Goal: Information Seeking & Learning: Check status

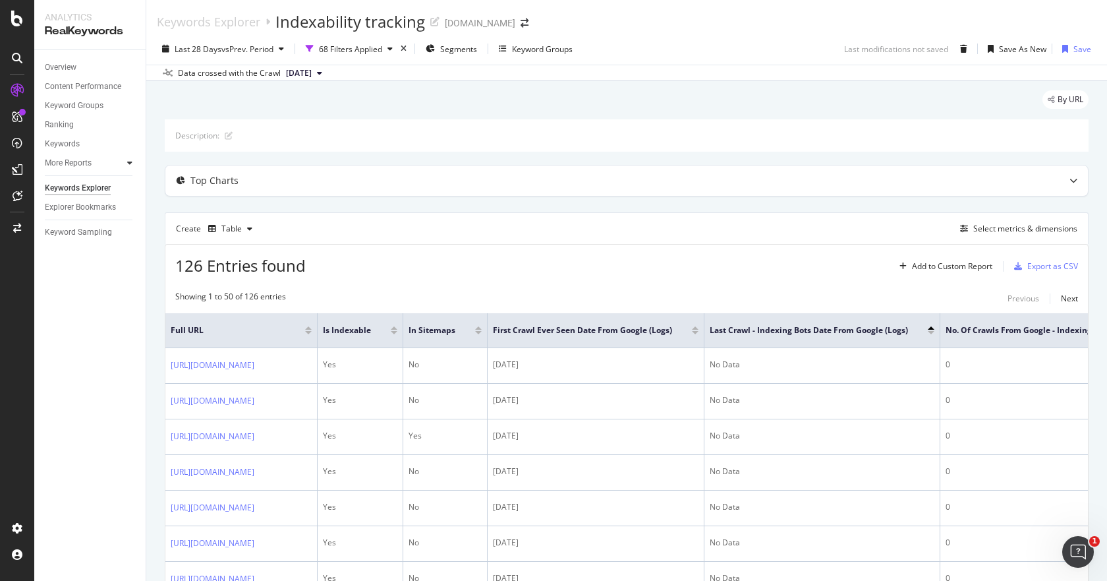
scroll to position [155, 0]
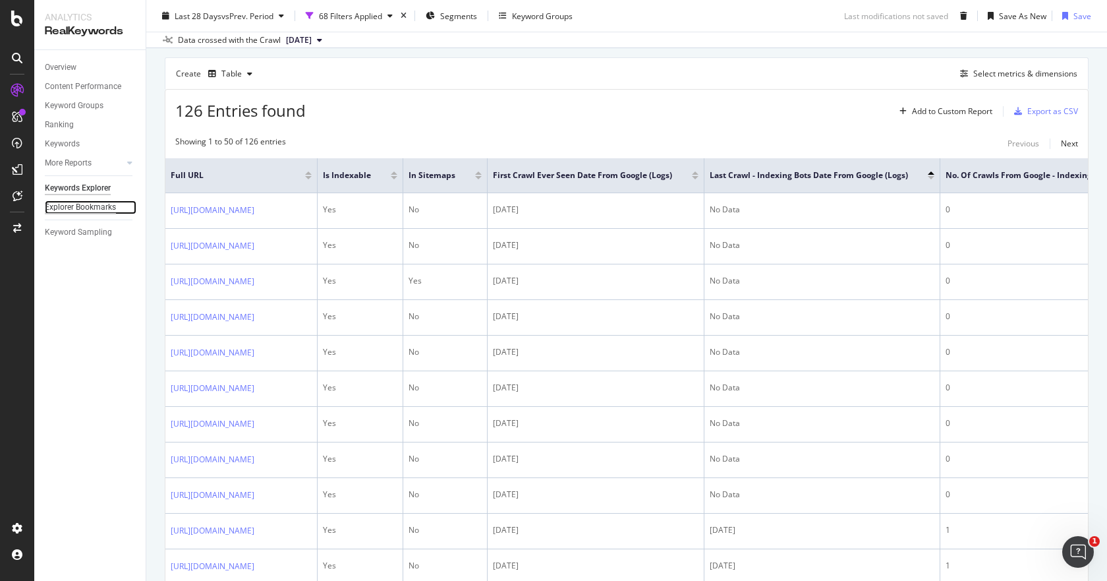
click at [92, 206] on div "Explorer Bookmarks" at bounding box center [80, 207] width 71 height 14
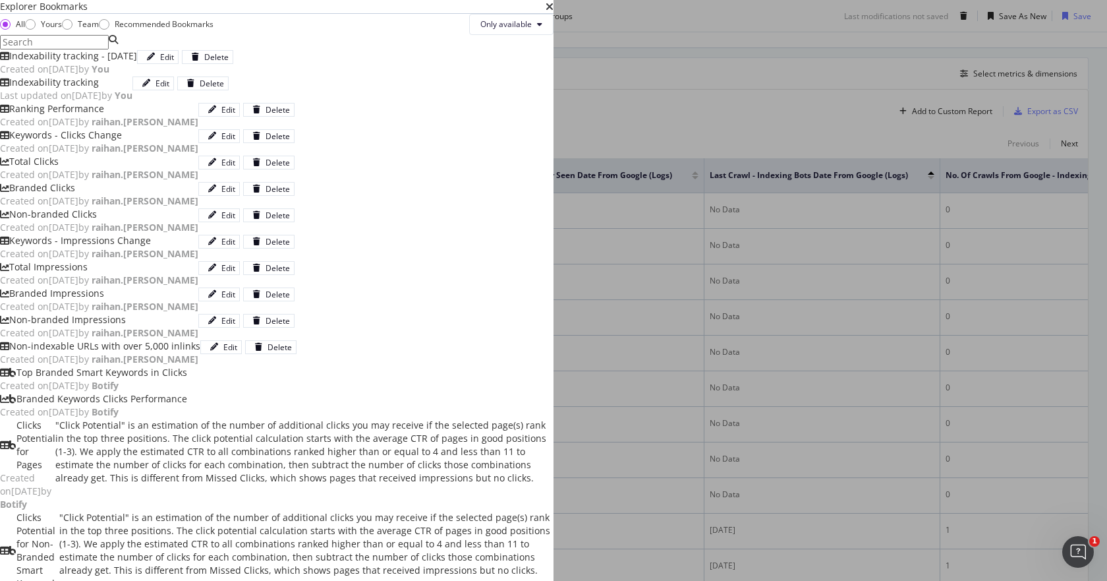
click at [137, 63] on div "Indexability tracking - [DATE]" at bounding box center [73, 55] width 128 height 13
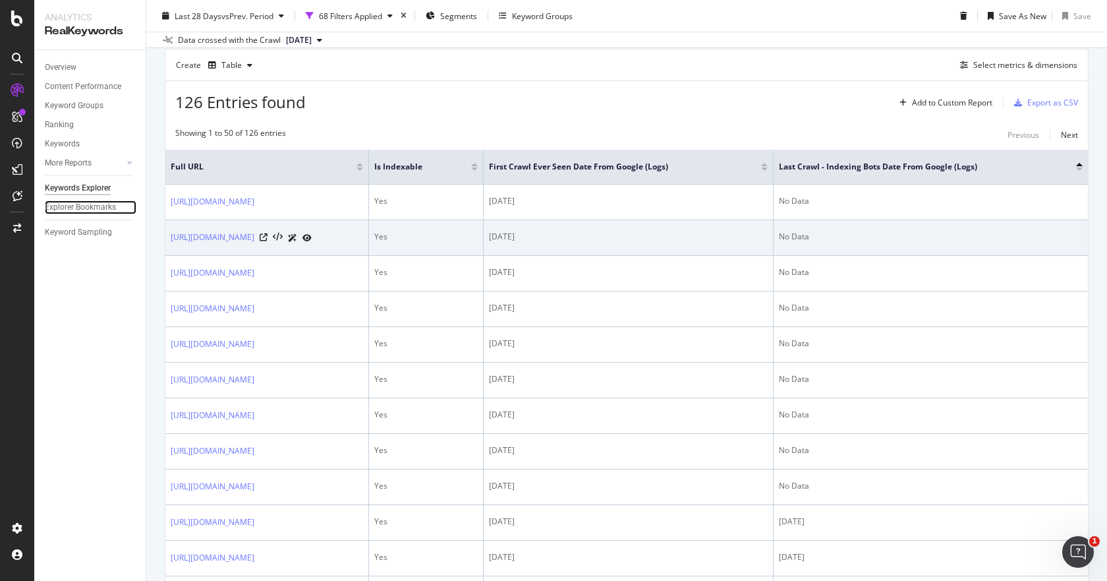
scroll to position [198, 0]
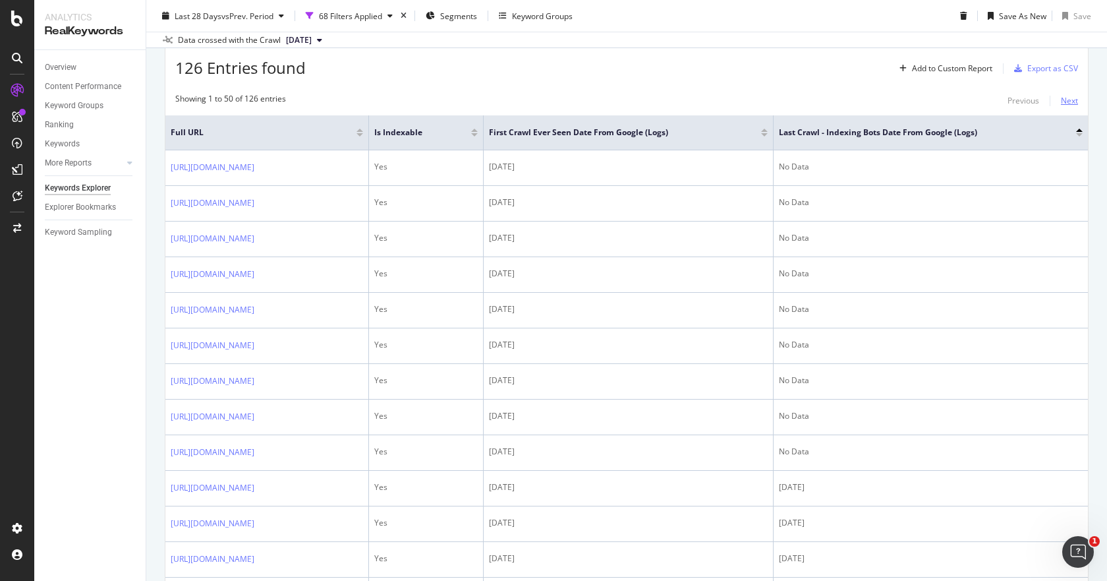
click at [1065, 99] on div "Next" at bounding box center [1069, 100] width 17 height 11
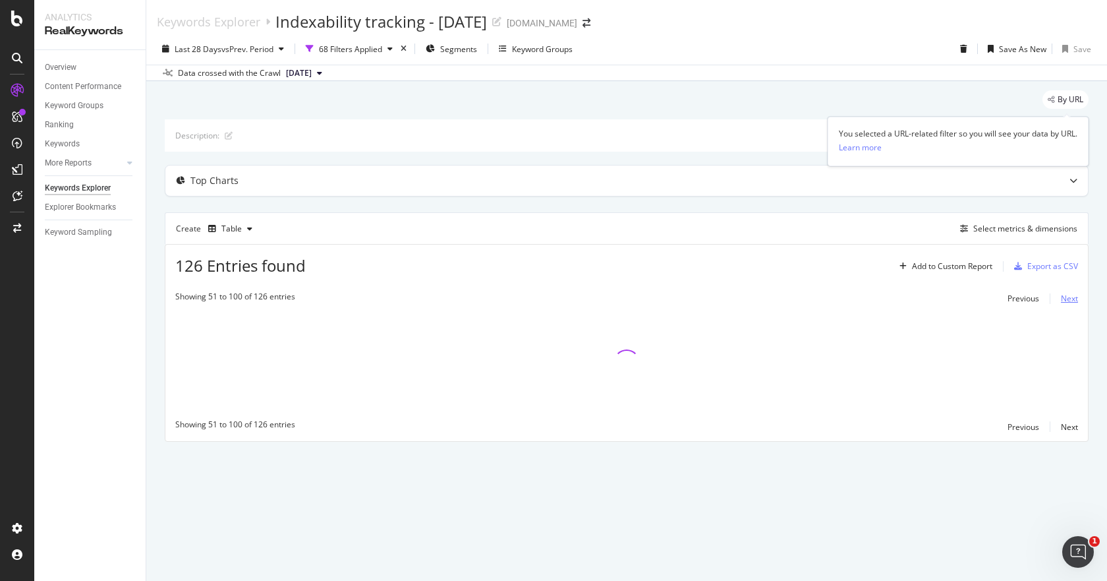
scroll to position [0, 0]
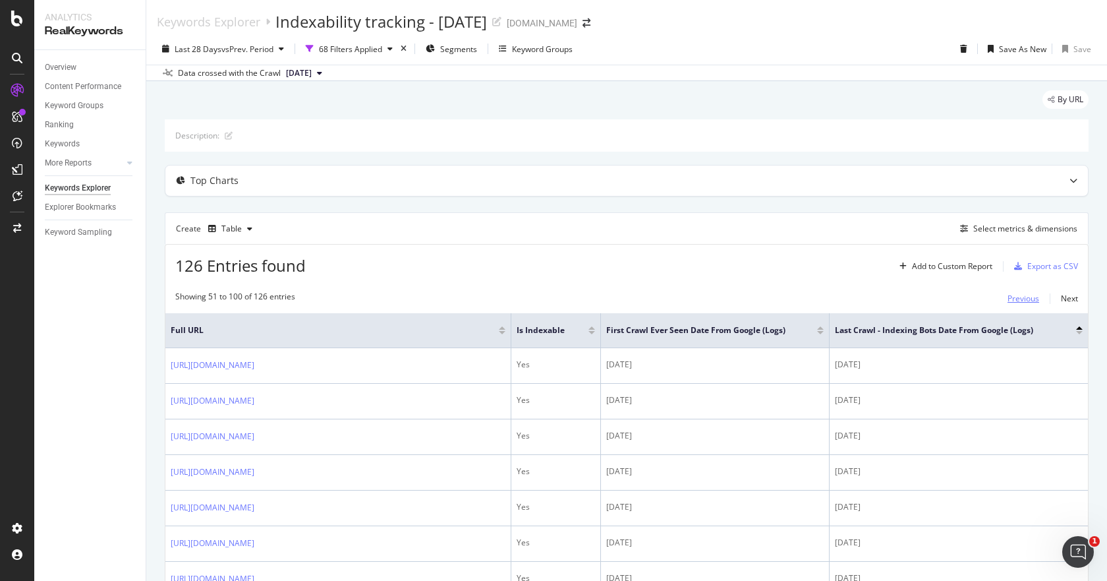
click at [1018, 299] on div "Previous" at bounding box center [1024, 298] width 32 height 11
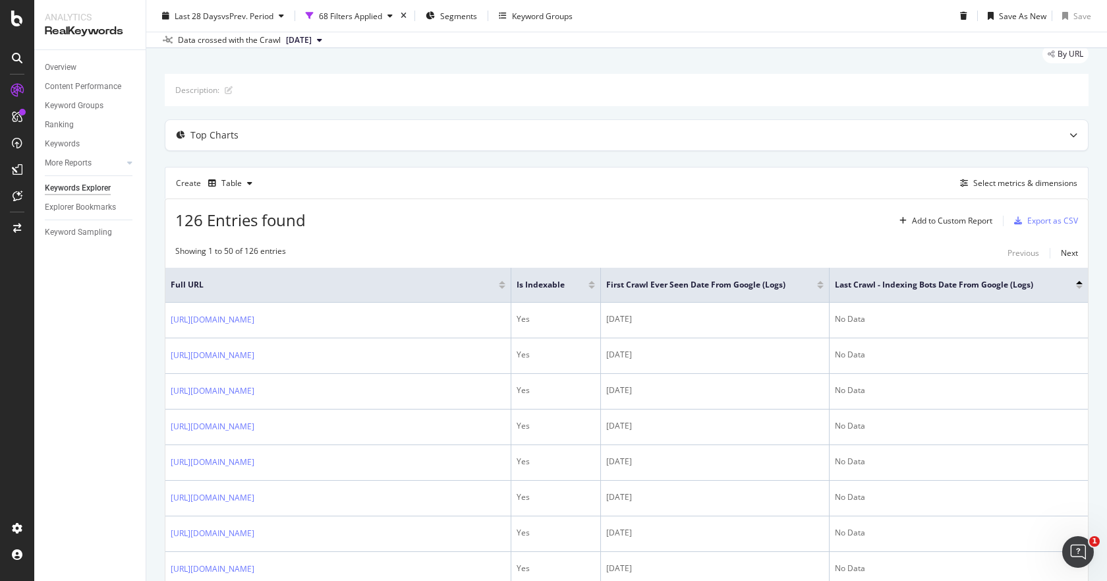
scroll to position [66, 0]
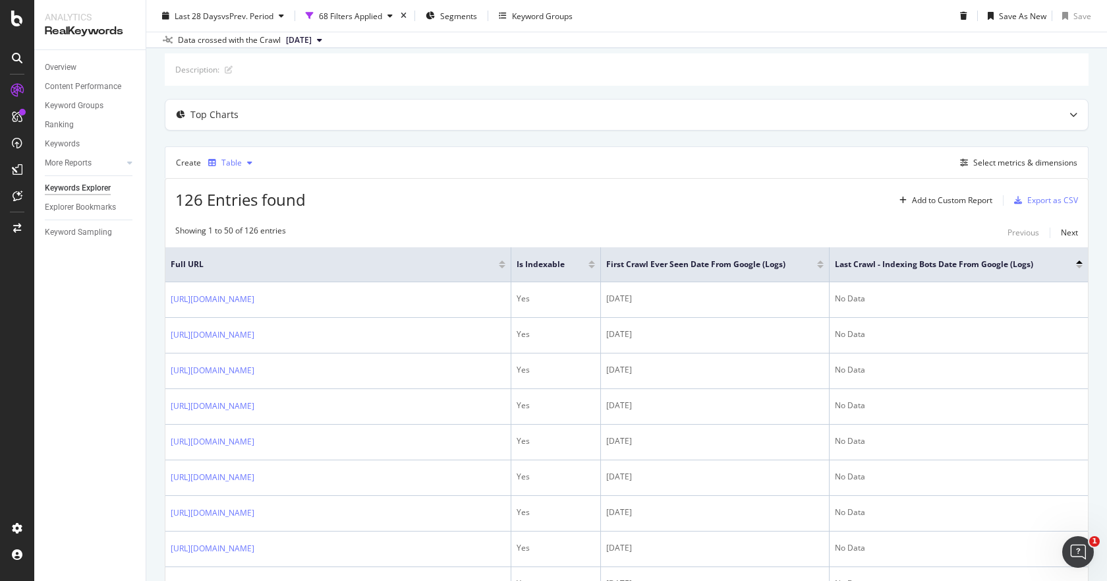
click at [243, 160] on div "button" at bounding box center [250, 163] width 16 height 8
click at [248, 162] on icon "button" at bounding box center [249, 163] width 5 height 8
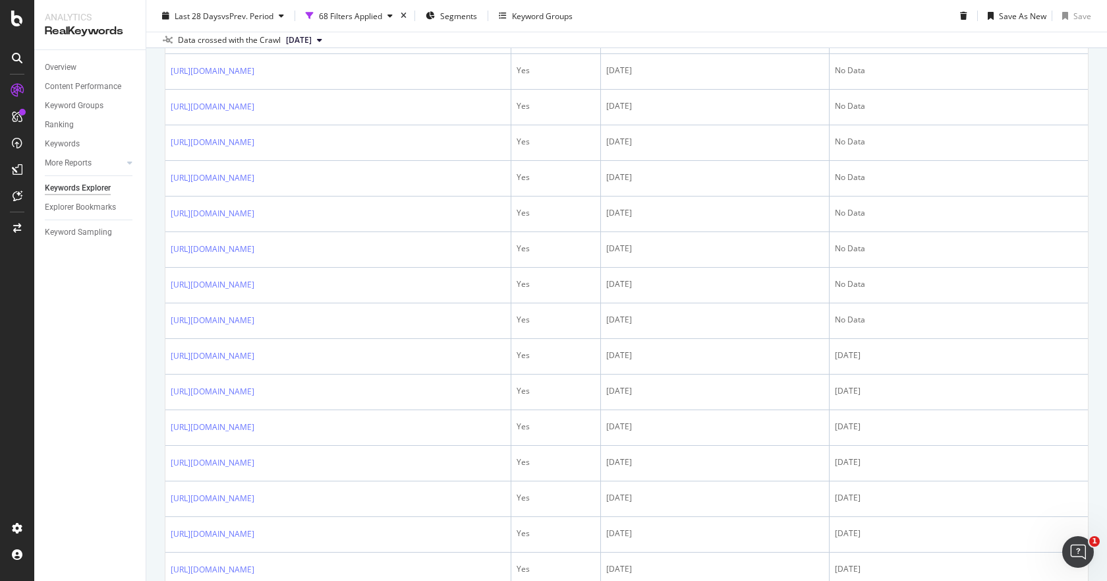
scroll to position [0, 0]
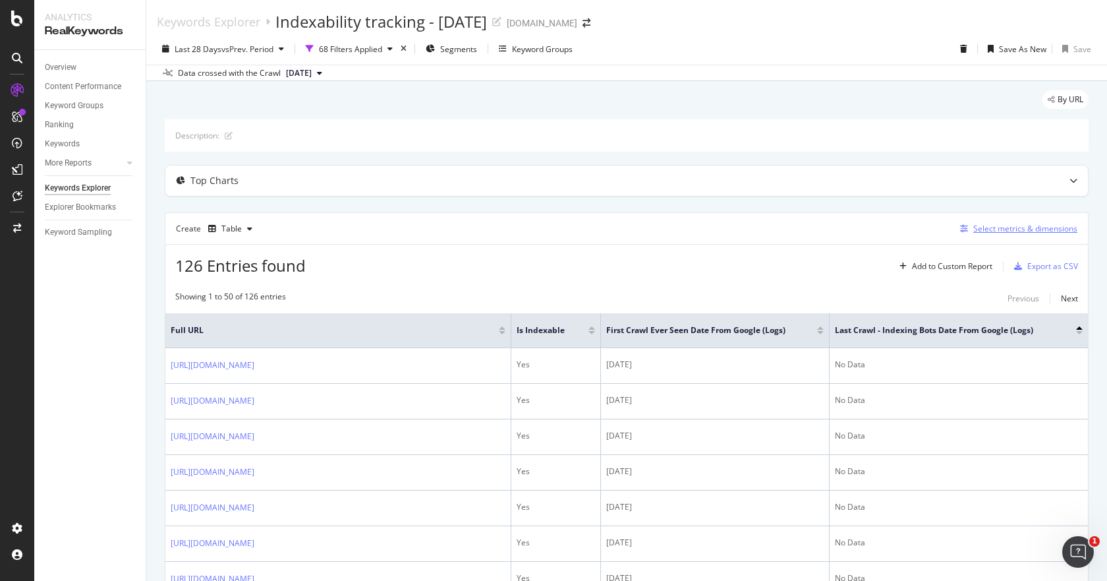
click at [1049, 229] on div "Select metrics & dimensions" at bounding box center [1025, 228] width 104 height 11
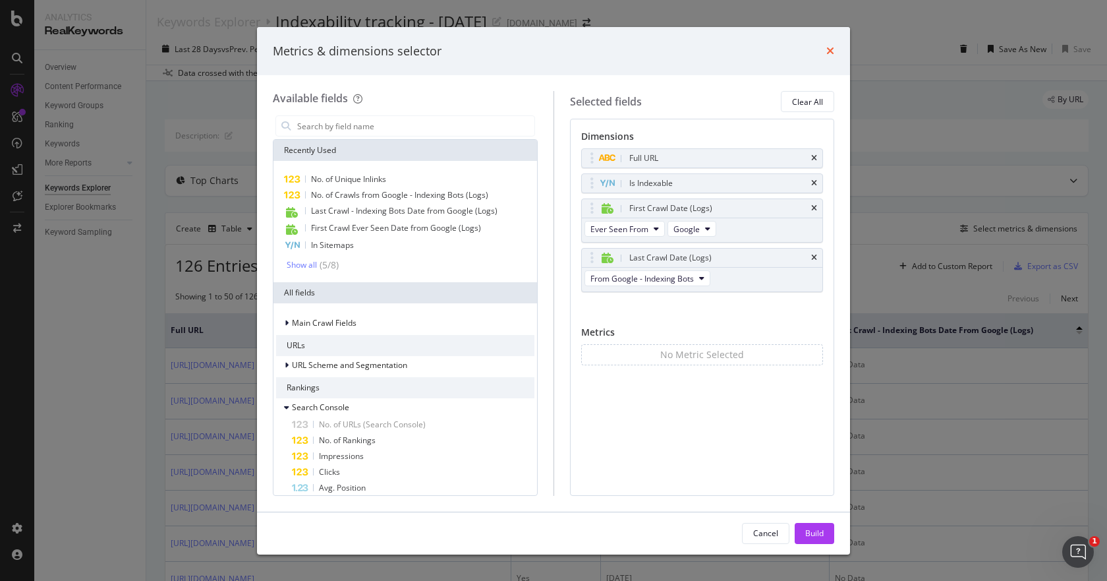
click at [833, 52] on icon "times" at bounding box center [831, 50] width 8 height 11
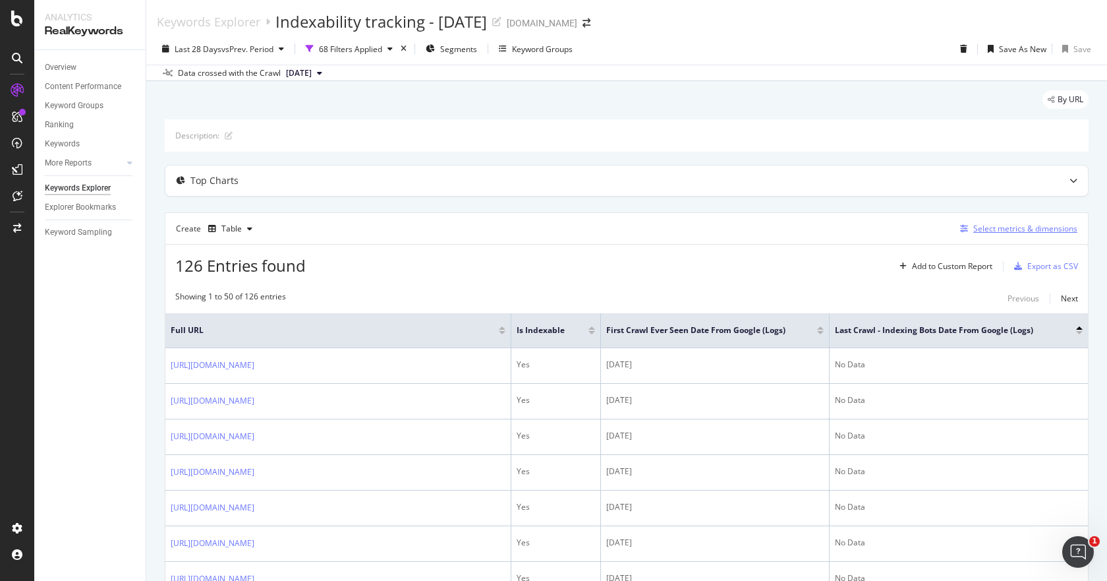
click at [979, 227] on div "Select metrics & dimensions" at bounding box center [1025, 228] width 104 height 11
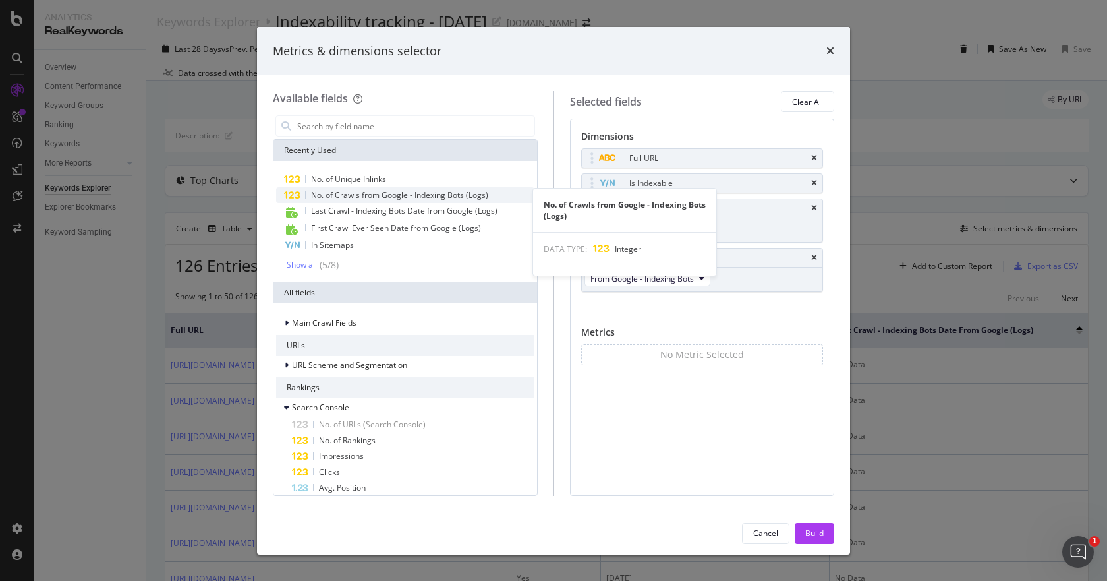
click at [361, 196] on span "No. of Crawls from Google - Indexing Bots (Logs)" at bounding box center [399, 194] width 177 height 11
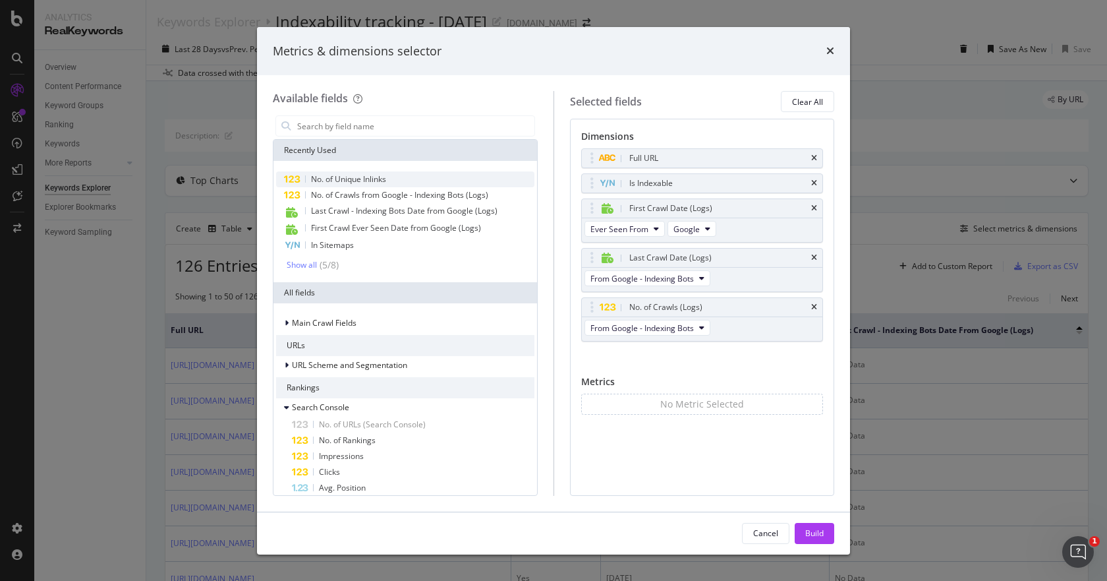
click at [363, 183] on span "No. of Unique Inlinks" at bounding box center [348, 178] width 75 height 11
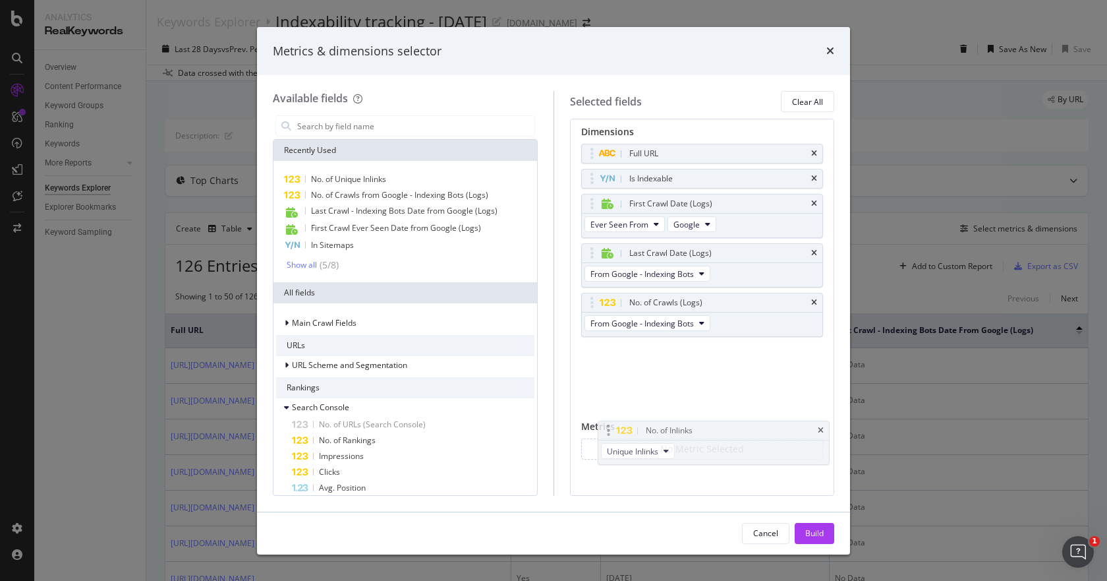
scroll to position [8, 0]
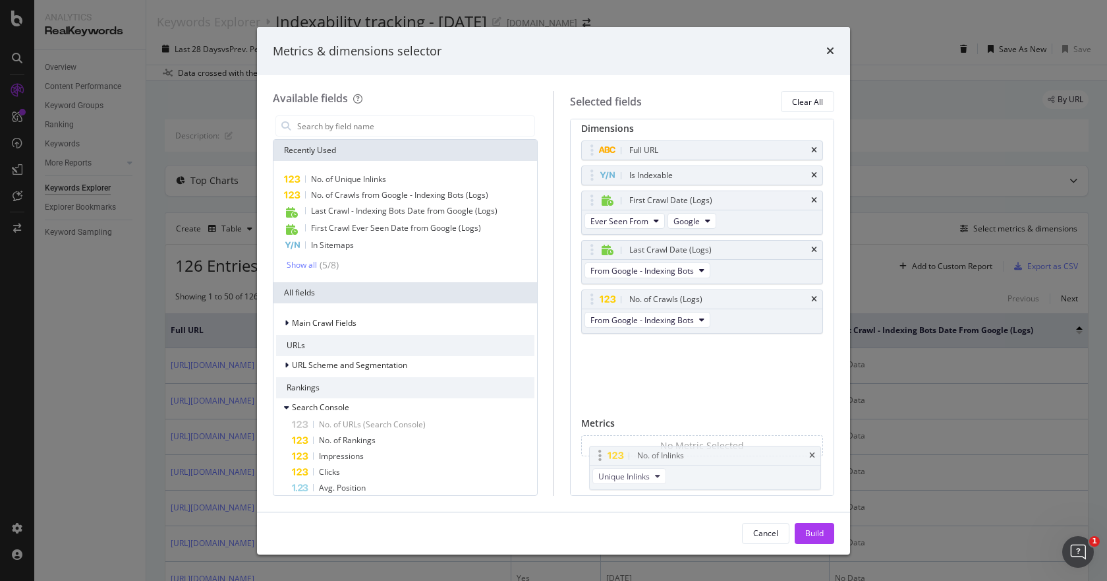
drag, startPoint x: 658, startPoint y: 356, endPoint x: 666, endPoint y: 455, distance: 99.1
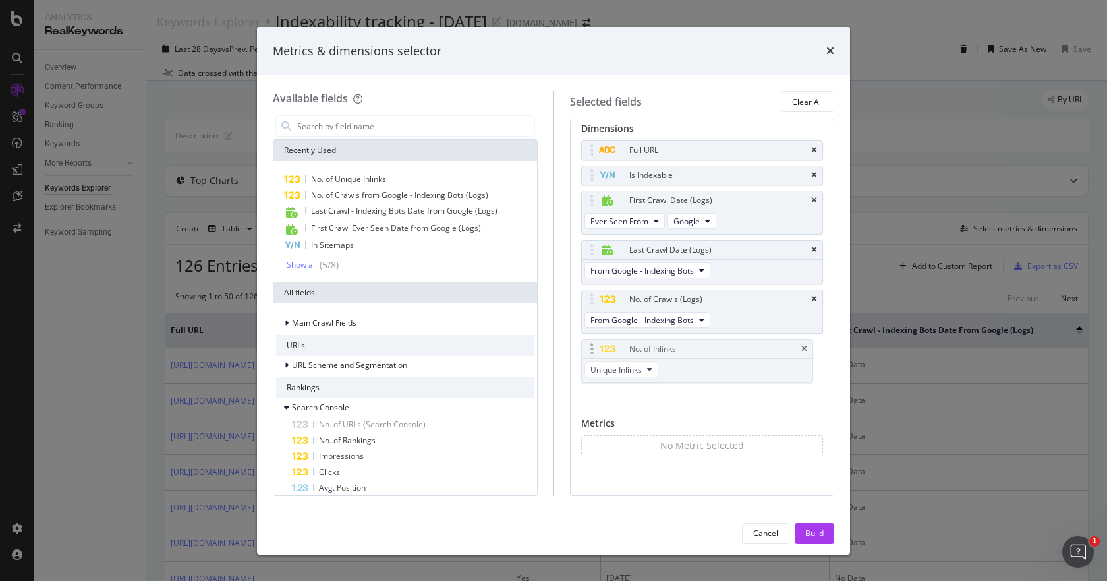
click at [666, 455] on body "Analytics RealKeywords Overview Content Performance Keyword Groups Ranking Keyw…" at bounding box center [553, 290] width 1107 height 581
click at [809, 532] on div "Build" at bounding box center [814, 532] width 18 height 11
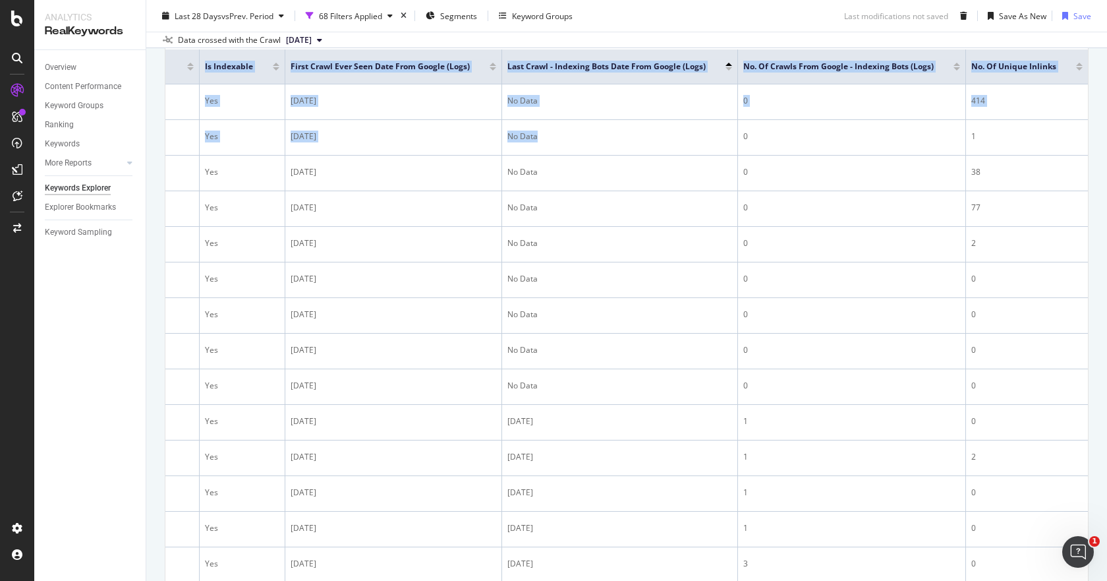
scroll to position [0, 306]
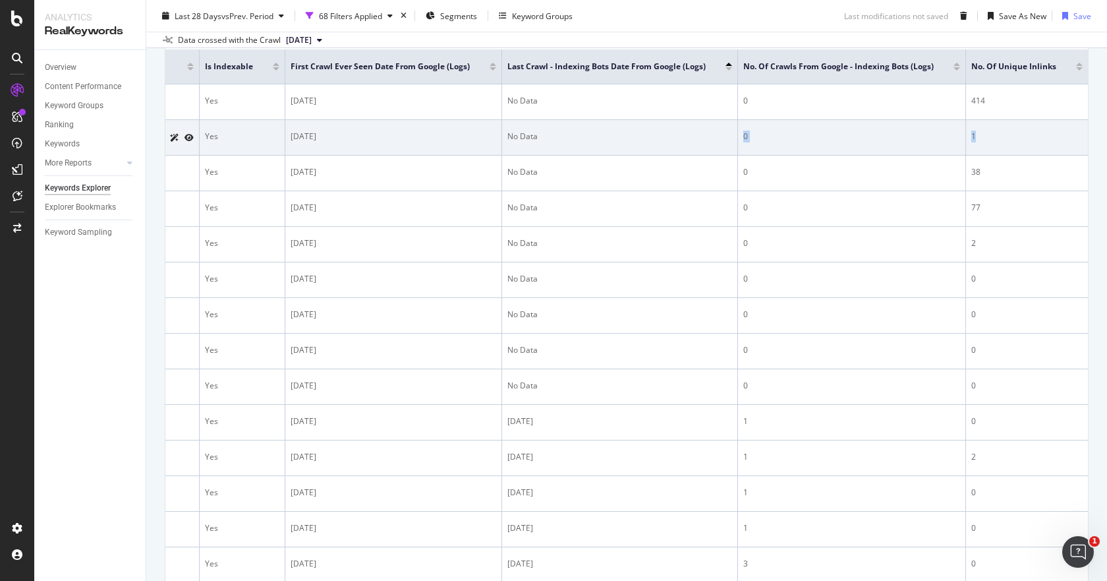
drag, startPoint x: 1022, startPoint y: 136, endPoint x: 965, endPoint y: 133, distance: 57.4
click at [965, 133] on tr "[URL][DOMAIN_NAME] Yes [DATE] No Data 0 1" at bounding box center [567, 138] width 1041 height 36
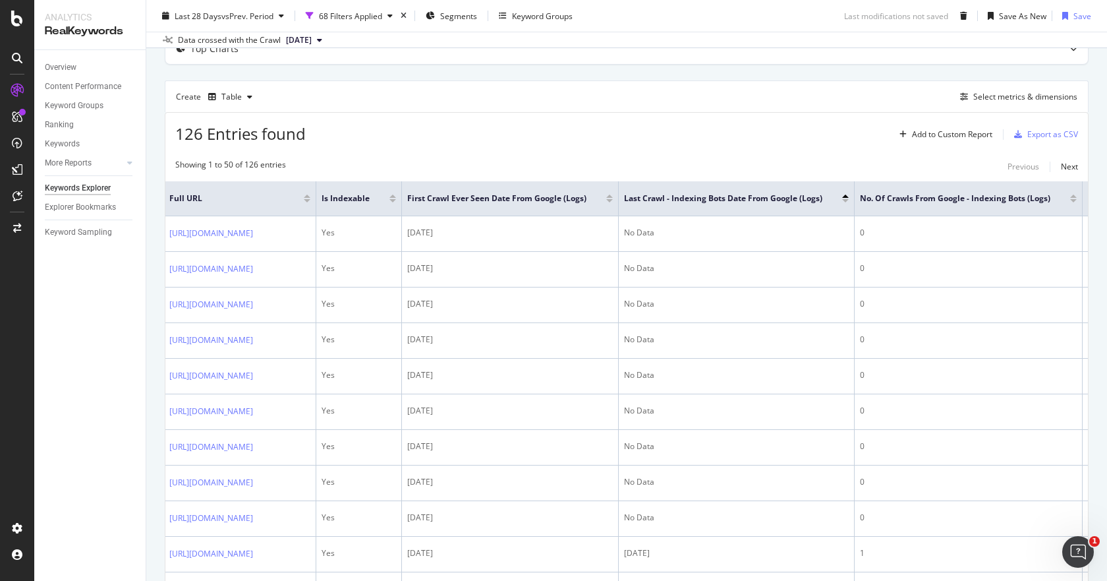
scroll to position [0, 0]
drag, startPoint x: 364, startPoint y: 432, endPoint x: 103, endPoint y: 405, distance: 262.5
click at [103, 405] on div "Analytics RealKeywords Overview Content Performance Keyword Groups Ranking Keyw…" at bounding box center [570, 290] width 1073 height 581
click at [486, 161] on div "Showing 1 to 50 of 126 entries Previous Next" at bounding box center [626, 167] width 923 height 16
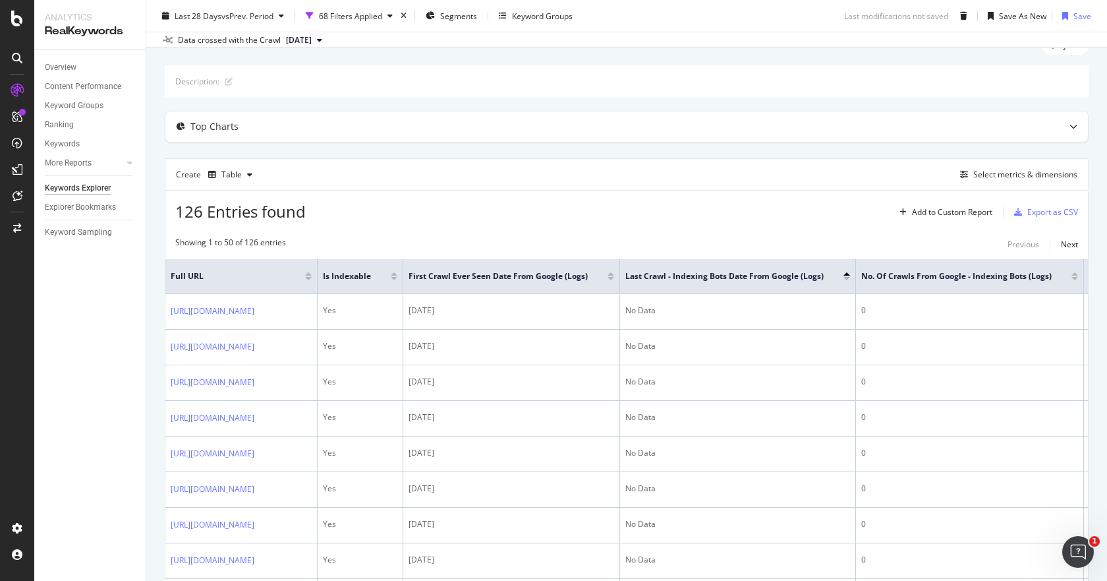
scroll to position [132, 0]
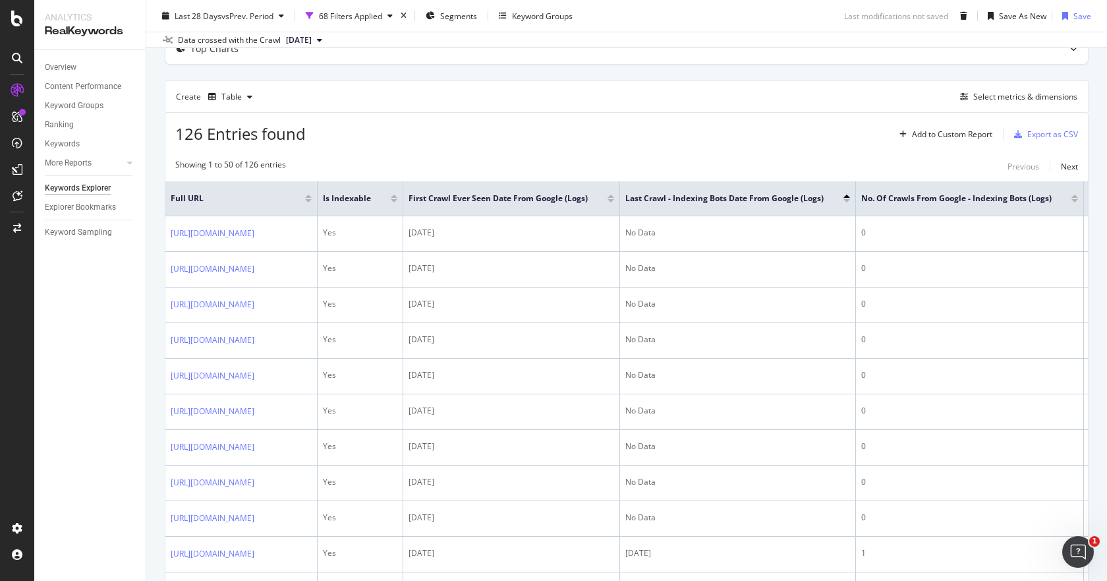
drag, startPoint x: 705, startPoint y: 233, endPoint x: 798, endPoint y: 161, distance: 117.5
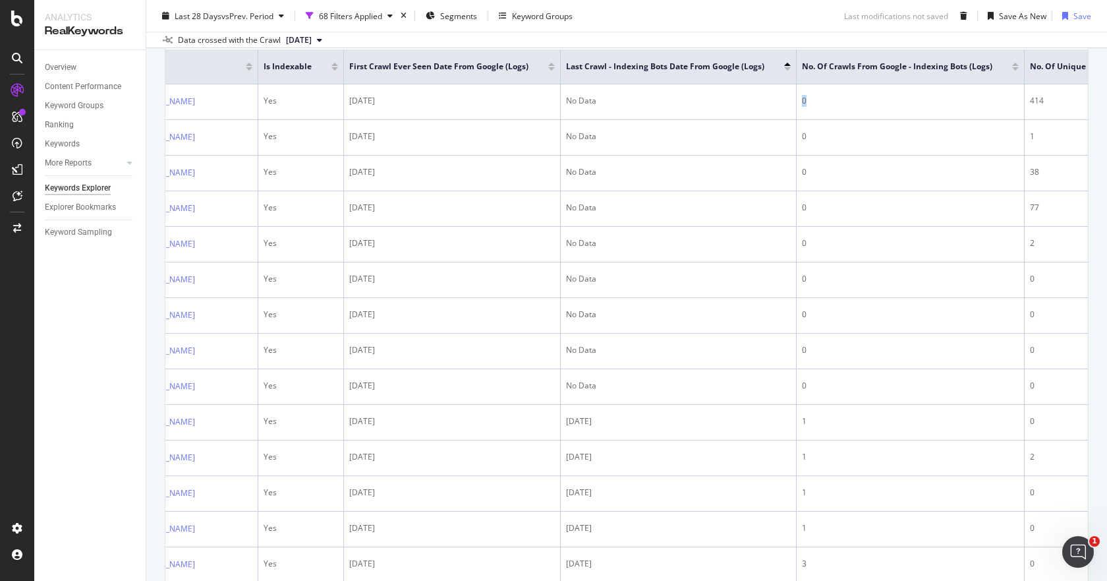
scroll to position [0, 248]
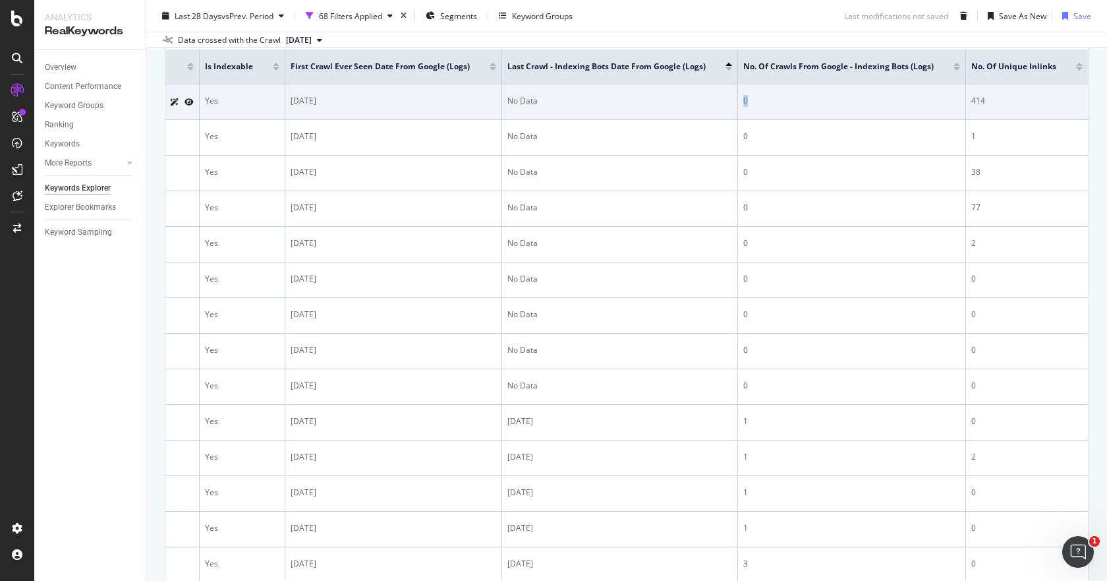
drag, startPoint x: 884, startPoint y: 111, endPoint x: 956, endPoint y: 106, distance: 72.6
click at [956, 106] on tr "[URL][DOMAIN_NAME] Yes [DATE] No Data 0 414" at bounding box center [567, 102] width 1041 height 36
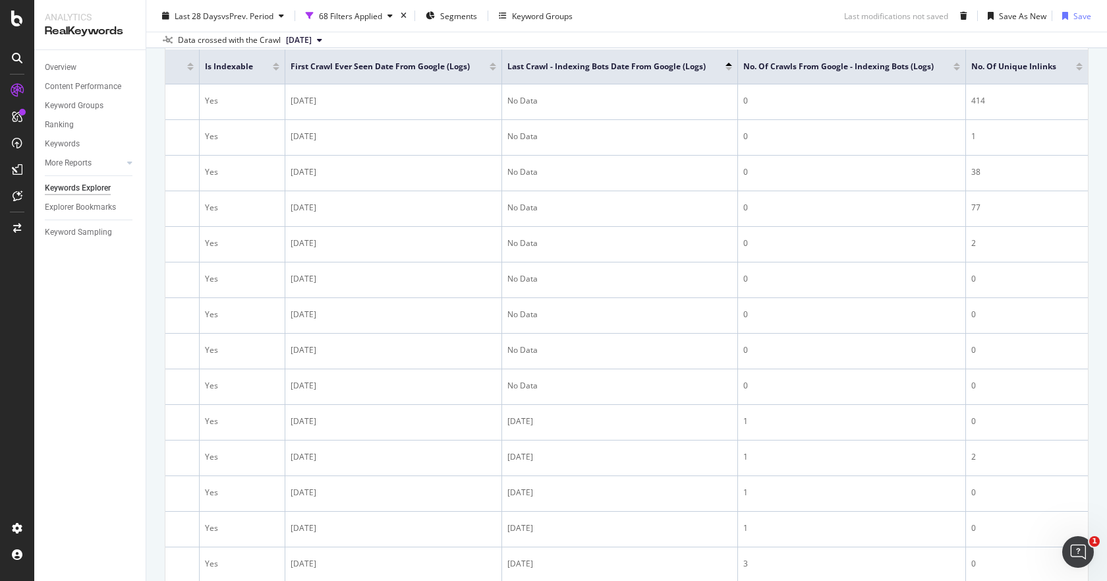
click at [967, 41] on div "Data crossed with the Crawl [DATE]" at bounding box center [626, 40] width 961 height 16
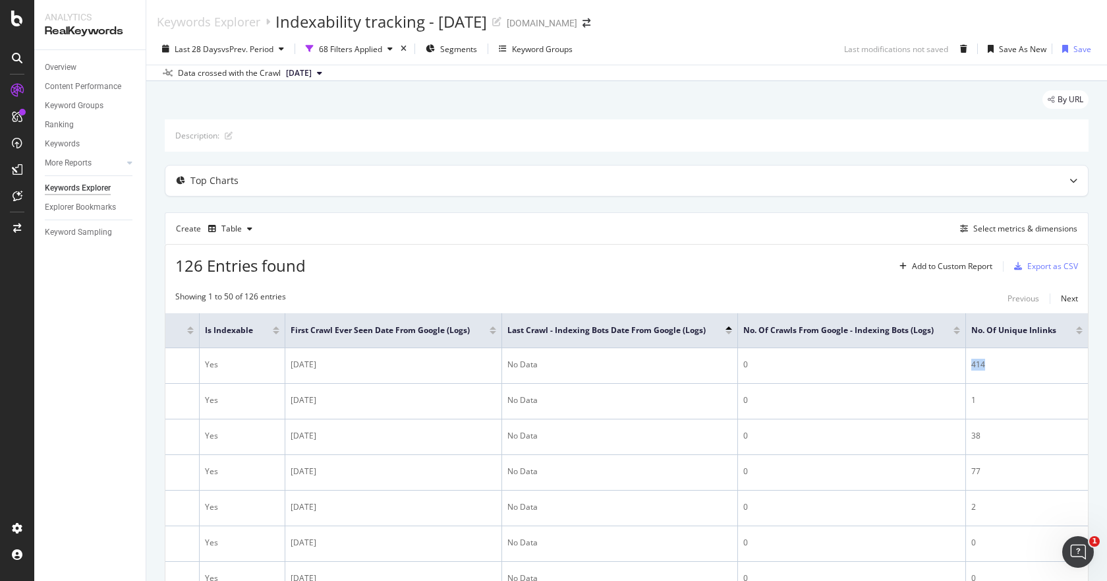
scroll to position [0, 306]
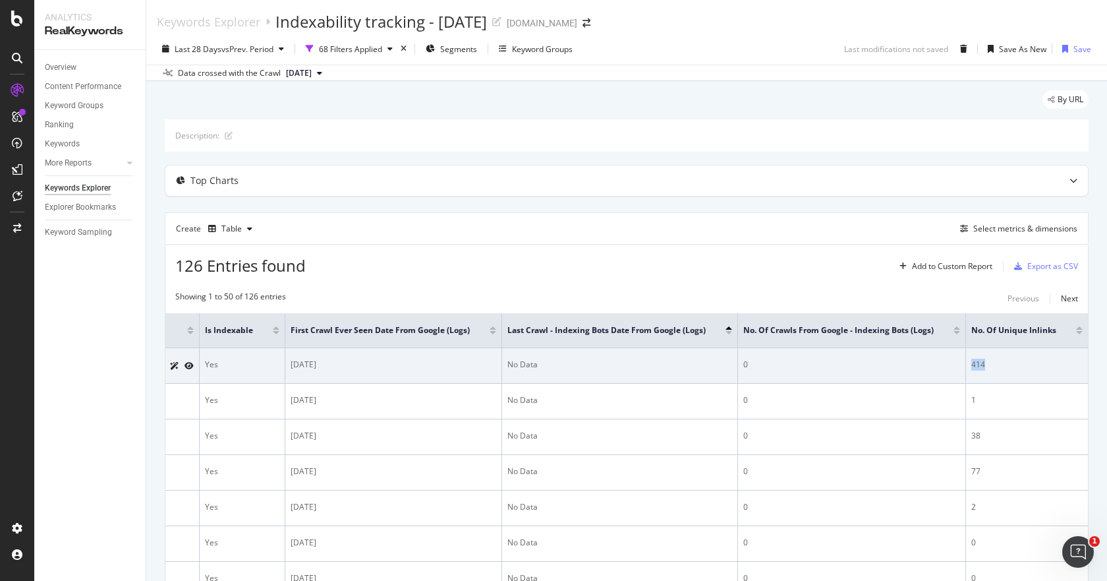
drag, startPoint x: 1001, startPoint y: 380, endPoint x: 1012, endPoint y: 370, distance: 15.4
click at [1012, 370] on tr "[URL][DOMAIN_NAME] Yes [DATE] No Data 0 414" at bounding box center [567, 366] width 1041 height 36
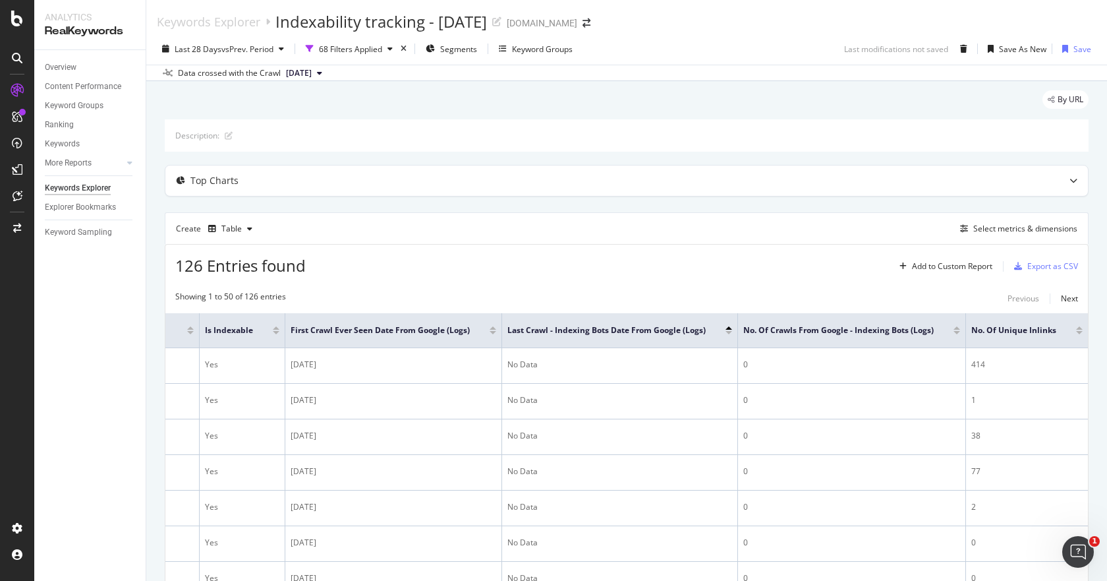
click at [930, 300] on div "Showing 1 to 50 of 126 entries Previous Next" at bounding box center [626, 299] width 923 height 16
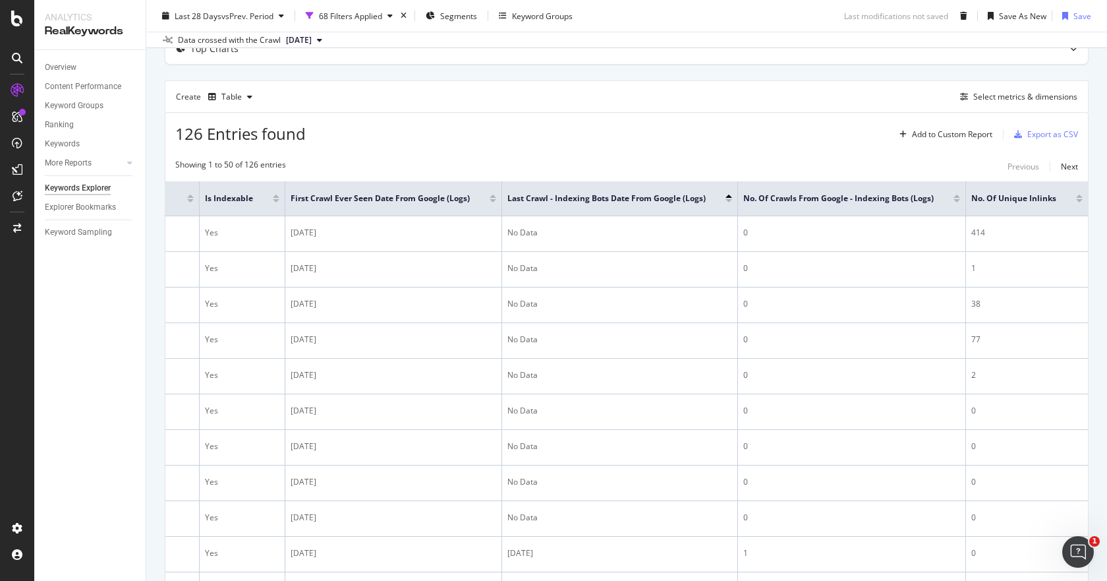
scroll to position [0, 0]
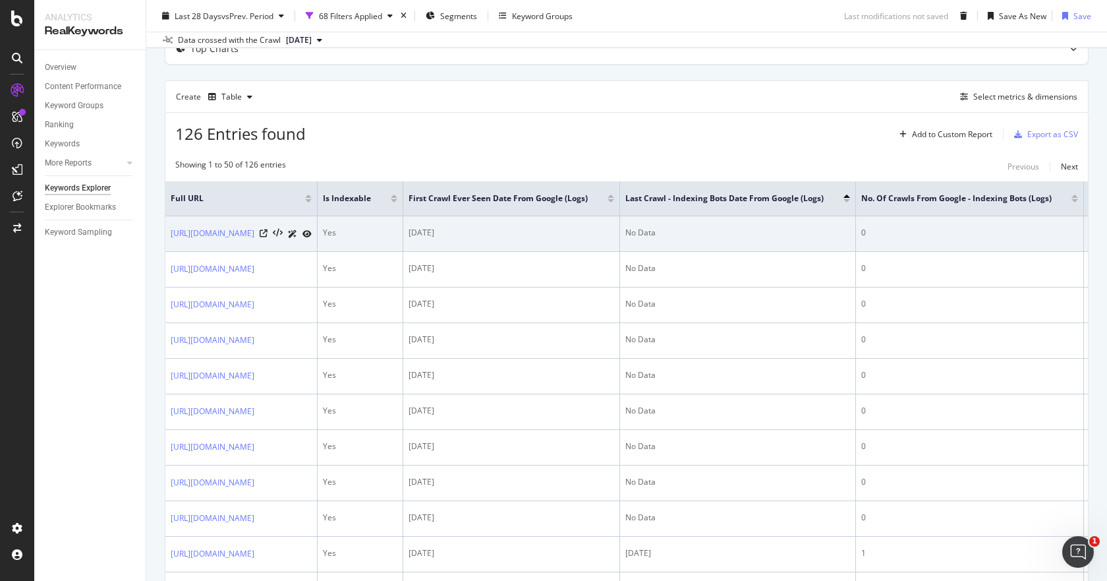
drag, startPoint x: 385, startPoint y: 248, endPoint x: 666, endPoint y: 237, distance: 281.0
click at [620, 237] on td "[DATE]" at bounding box center [511, 234] width 217 height 36
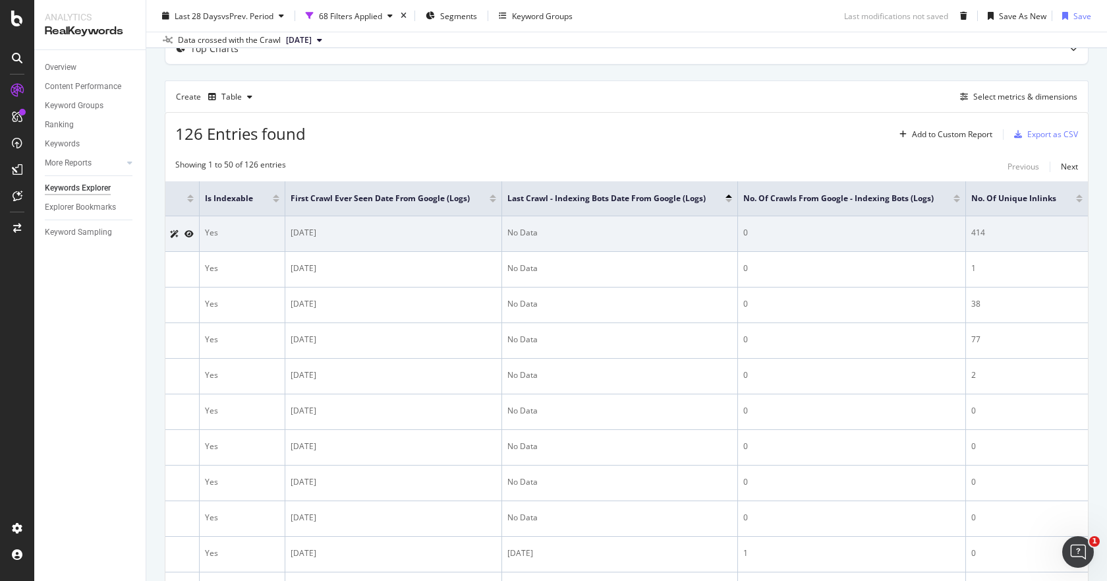
scroll to position [0, 306]
drag, startPoint x: 776, startPoint y: 237, endPoint x: 1032, endPoint y: 242, distance: 255.8
click at [1032, 242] on tr "[URL][DOMAIN_NAME] Yes [DATE] No Data 0 414" at bounding box center [567, 234] width 1041 height 36
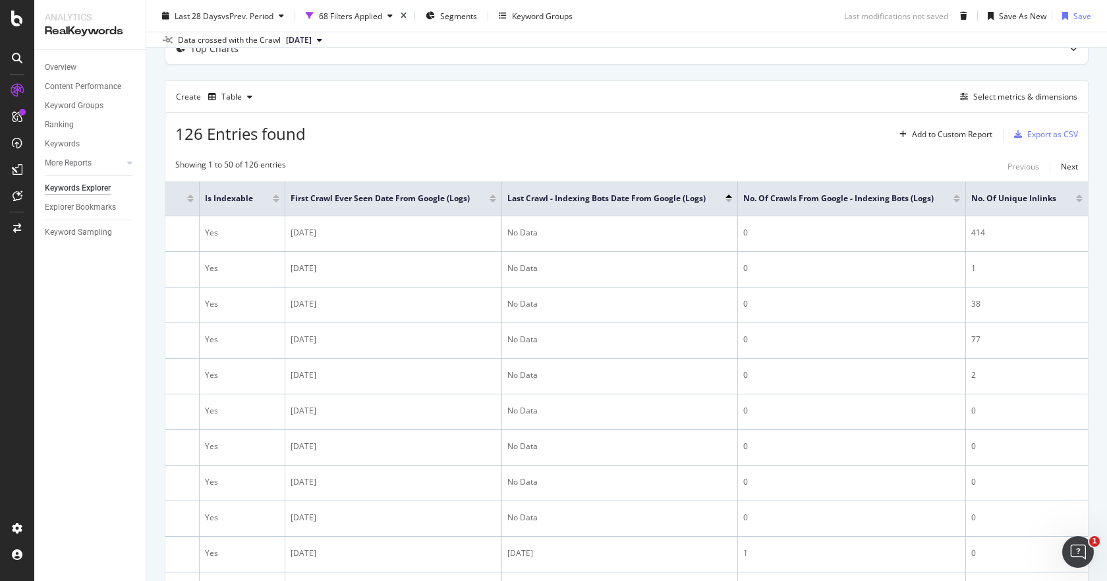
click at [918, 165] on div "Showing 1 to 50 of 126 entries Previous Next" at bounding box center [626, 167] width 923 height 16
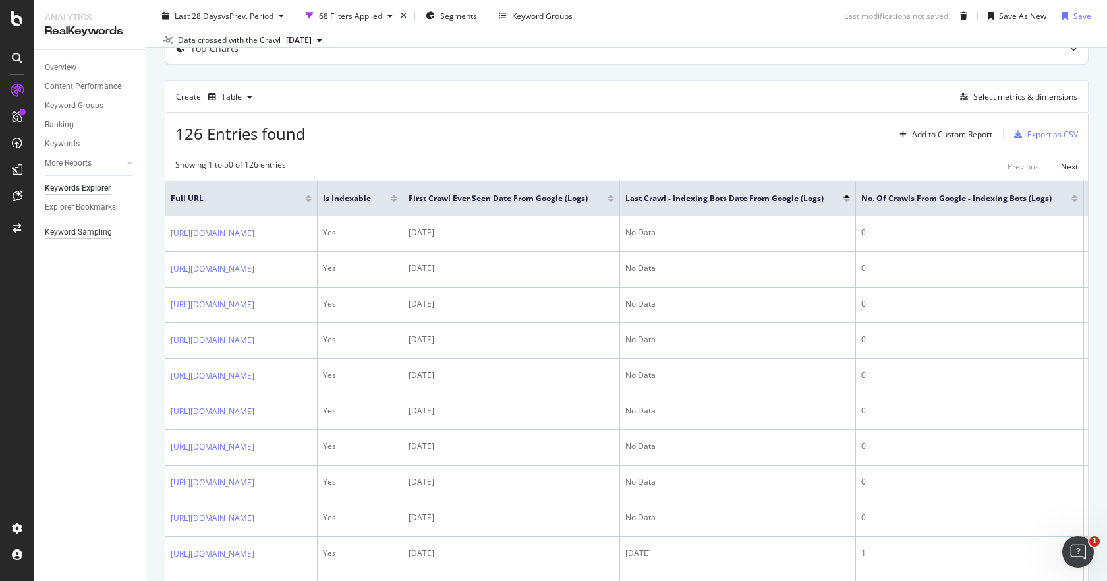
drag, startPoint x: 386, startPoint y: 237, endPoint x: 94, endPoint y: 228, distance: 291.5
click at [94, 228] on div "Analytics RealKeywords Overview Content Performance Keyword Groups Ranking Keyw…" at bounding box center [570, 290] width 1073 height 581
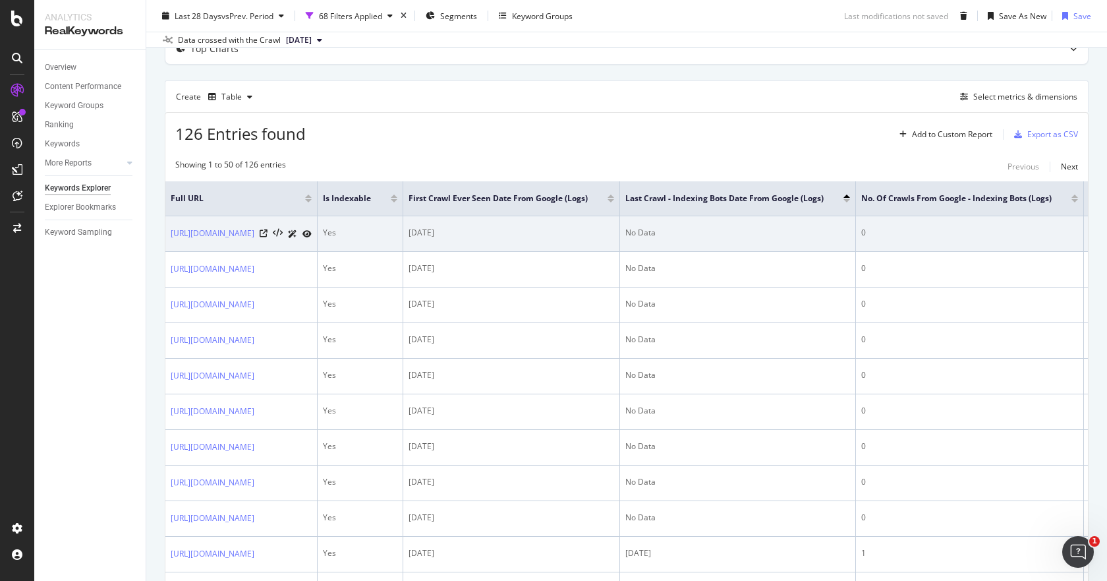
drag, startPoint x: 169, startPoint y: 233, endPoint x: 226, endPoint y: 258, distance: 62.6
click at [226, 252] on td "[URL][DOMAIN_NAME]" at bounding box center [241, 234] width 152 height 36
copy link "[URL][DOMAIN_NAME]"
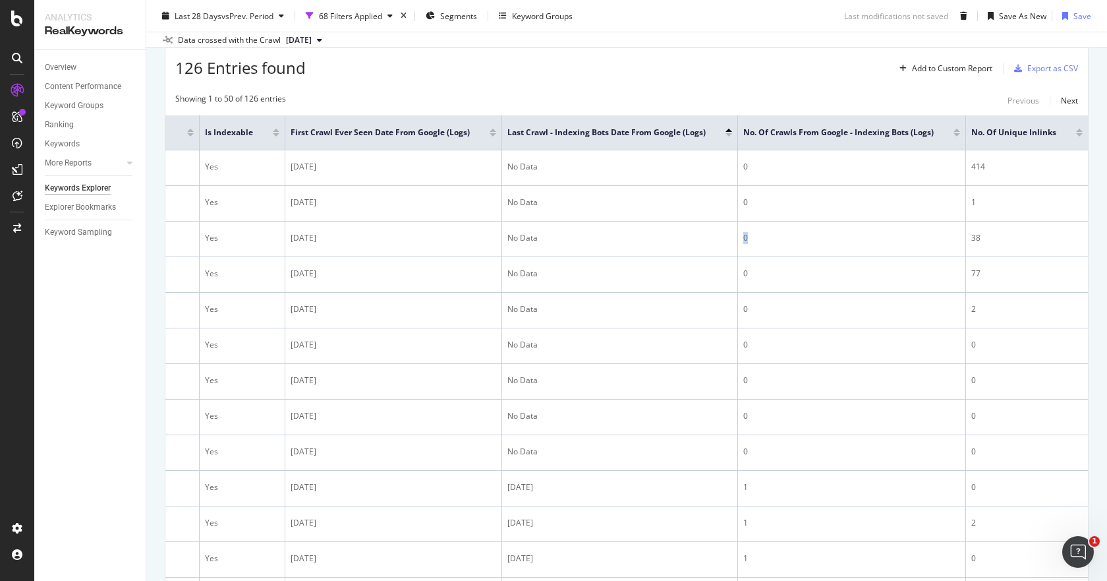
scroll to position [0, 306]
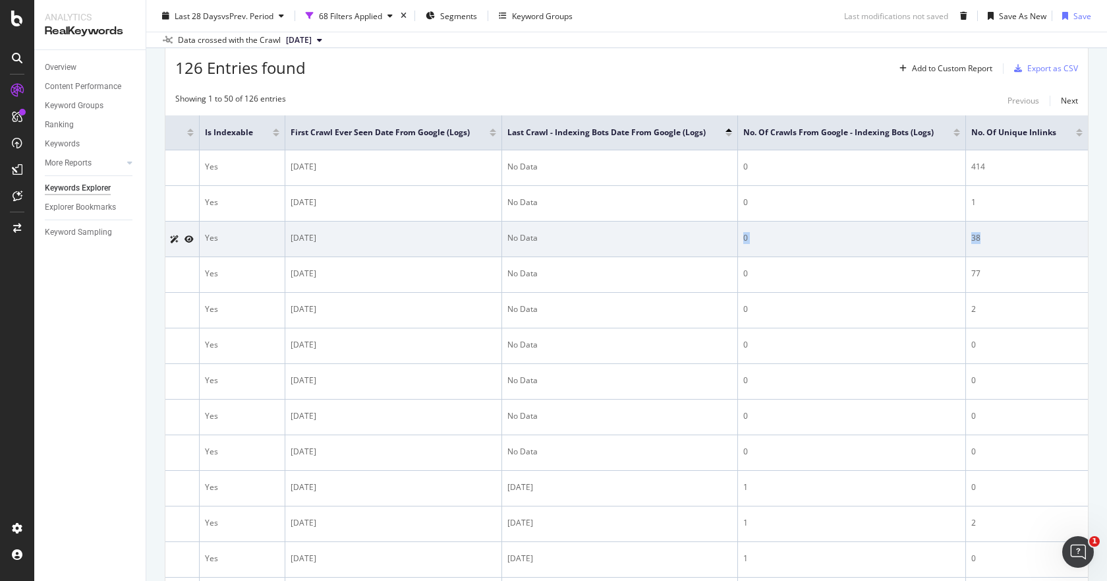
drag, startPoint x: 996, startPoint y: 265, endPoint x: 1065, endPoint y: 268, distance: 69.3
click at [1068, 257] on tr "[URL][DOMAIN_NAME] Yes [DATE] No Data 0 38" at bounding box center [567, 239] width 1041 height 36
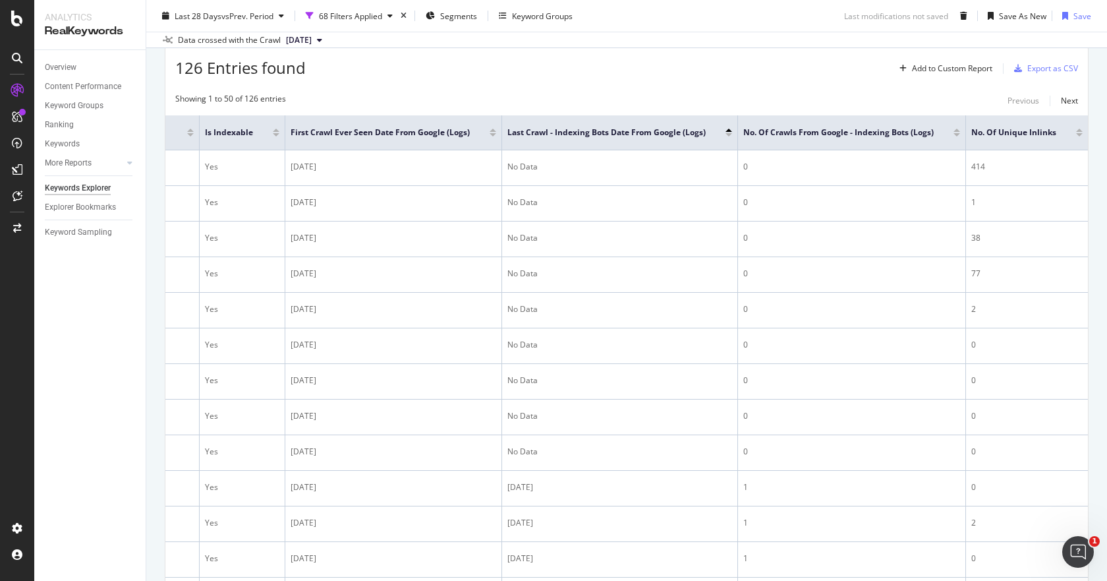
click at [894, 98] on div "Showing 1 to 50 of 126 entries Previous Next" at bounding box center [626, 101] width 923 height 16
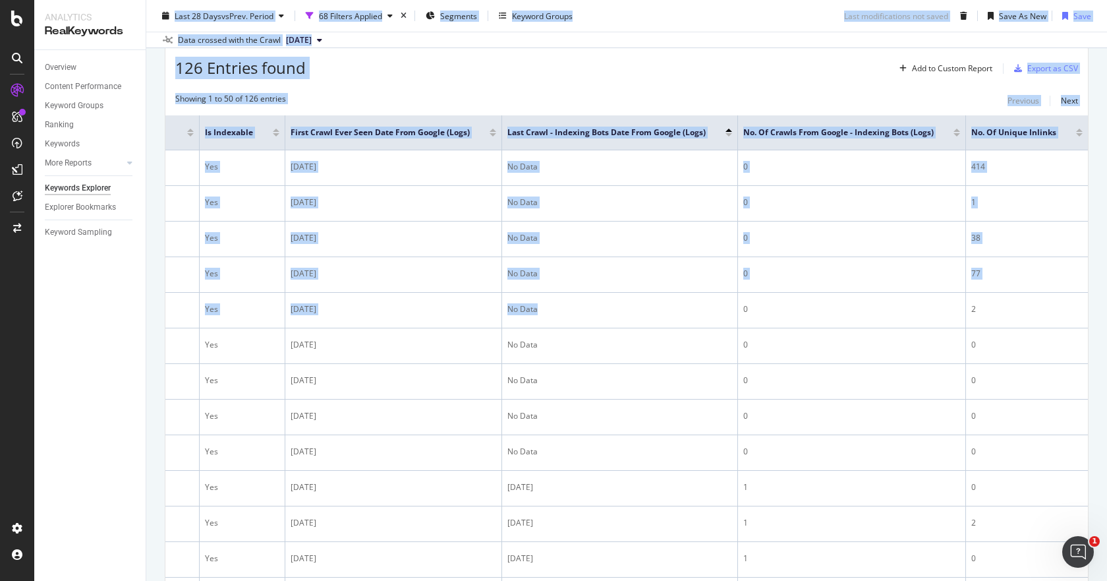
scroll to position [0, 0]
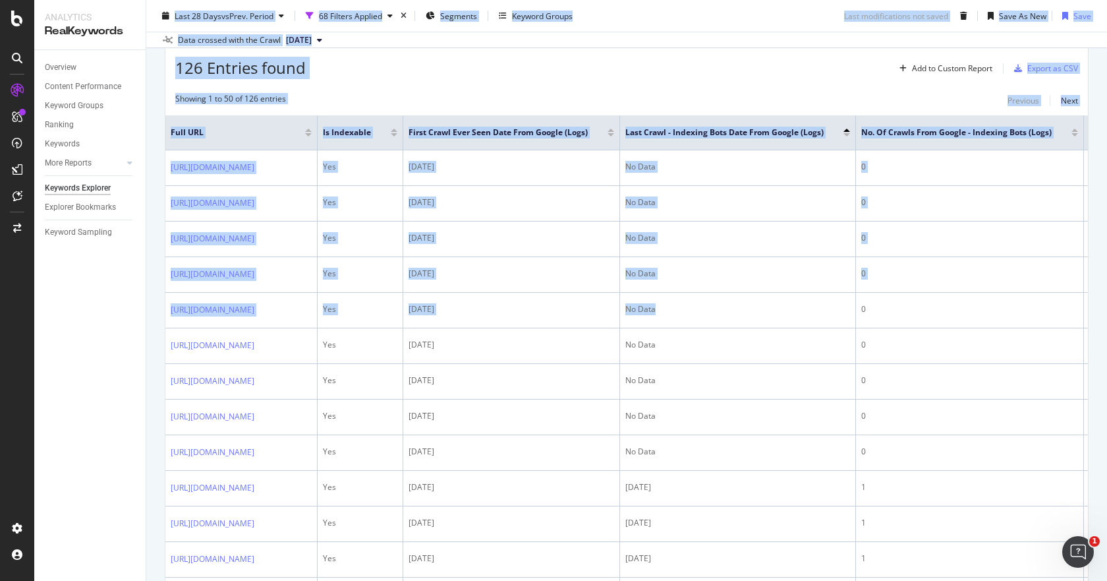
drag, startPoint x: 658, startPoint y: 361, endPoint x: 138, endPoint y: 364, distance: 520.7
click at [138, 364] on div "Analytics RealKeywords Overview Content Performance Keyword Groups Ranking Keyw…" at bounding box center [570, 290] width 1073 height 581
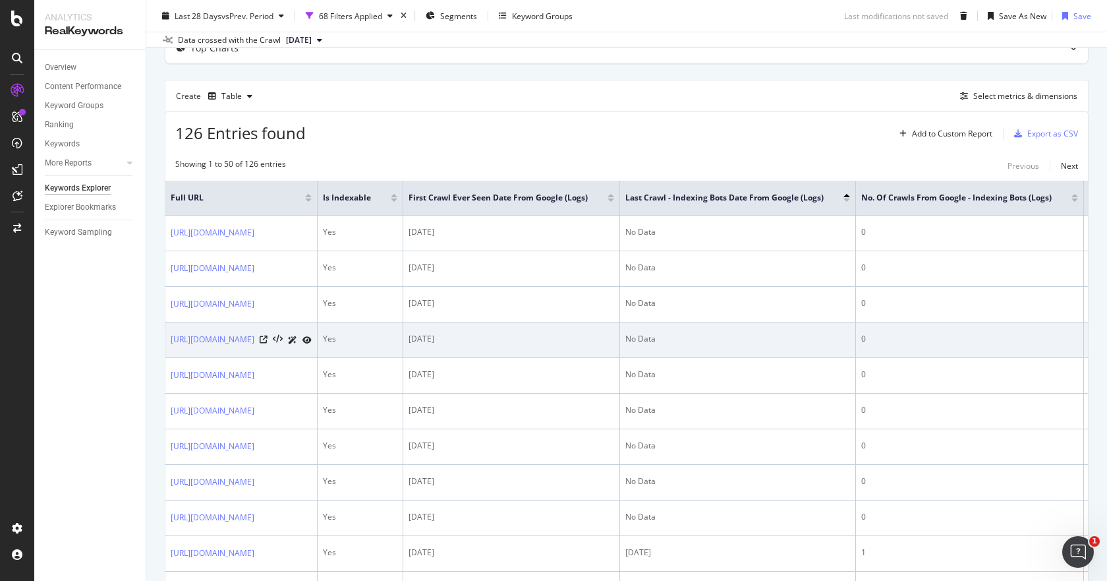
scroll to position [132, 0]
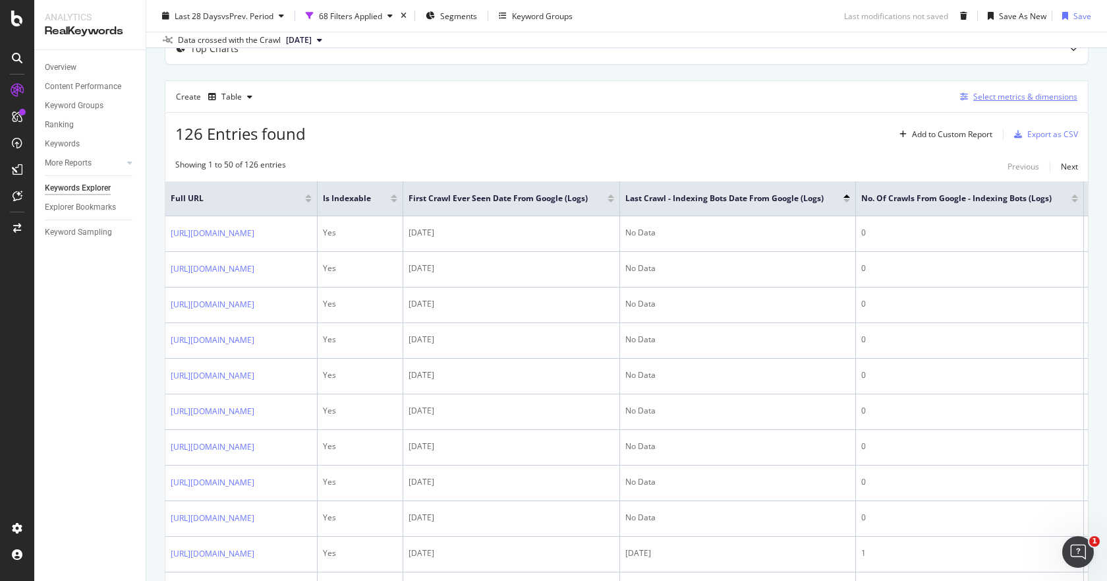
click at [1008, 101] on div "Select metrics & dimensions" at bounding box center [1025, 96] width 104 height 11
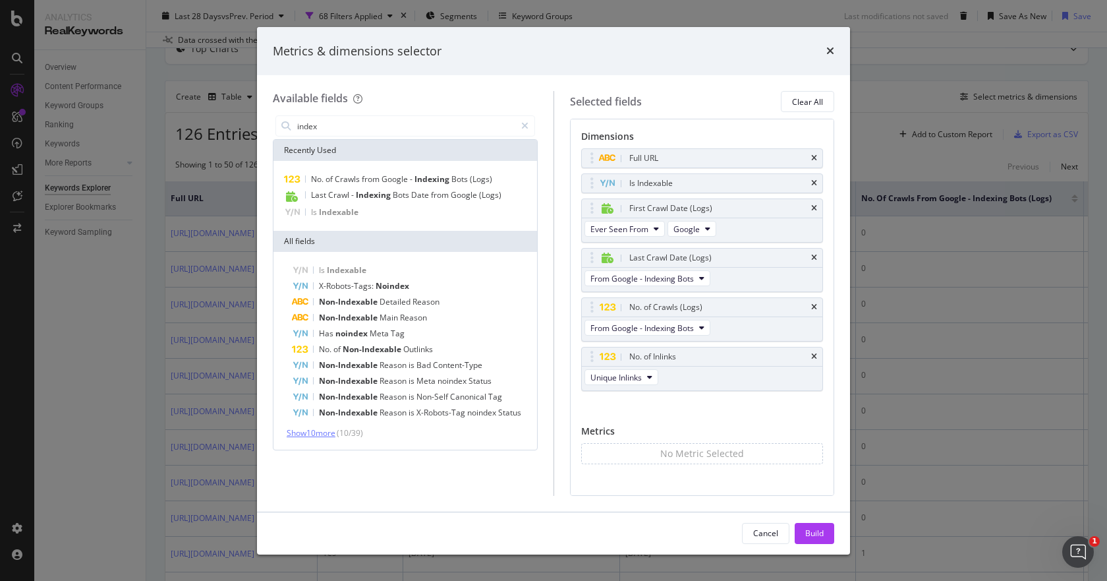
type input "index"
click at [322, 434] on span "Show 10 more" at bounding box center [311, 432] width 49 height 11
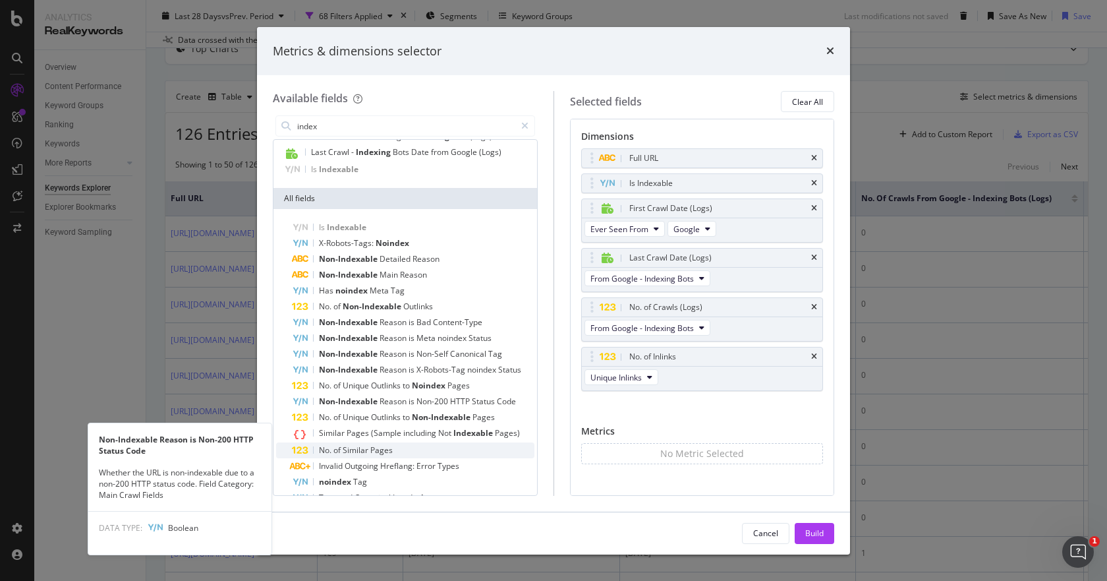
scroll to position [0, 0]
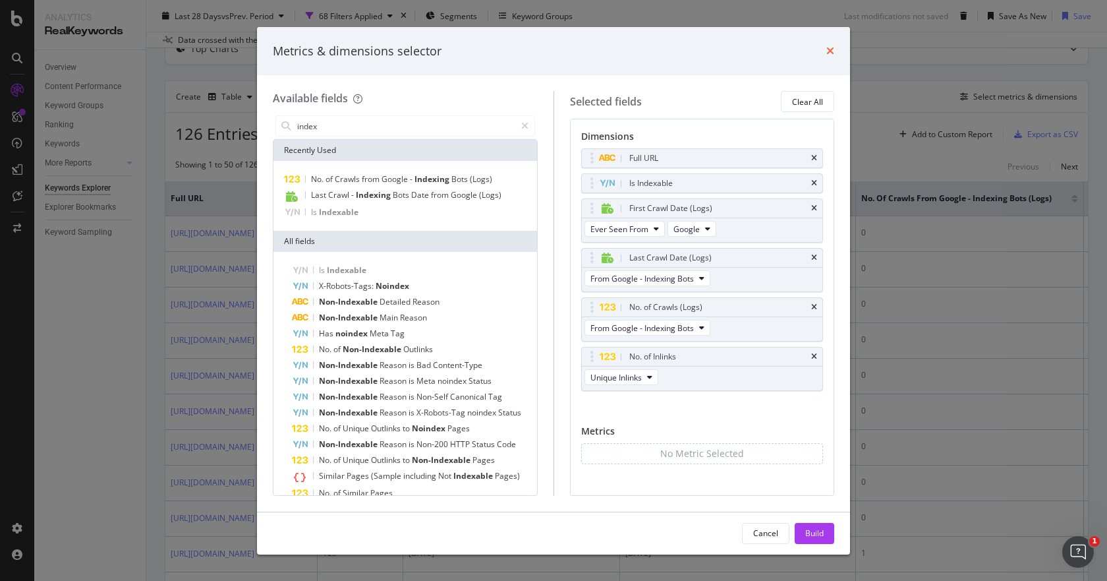
click at [830, 47] on icon "times" at bounding box center [831, 50] width 8 height 11
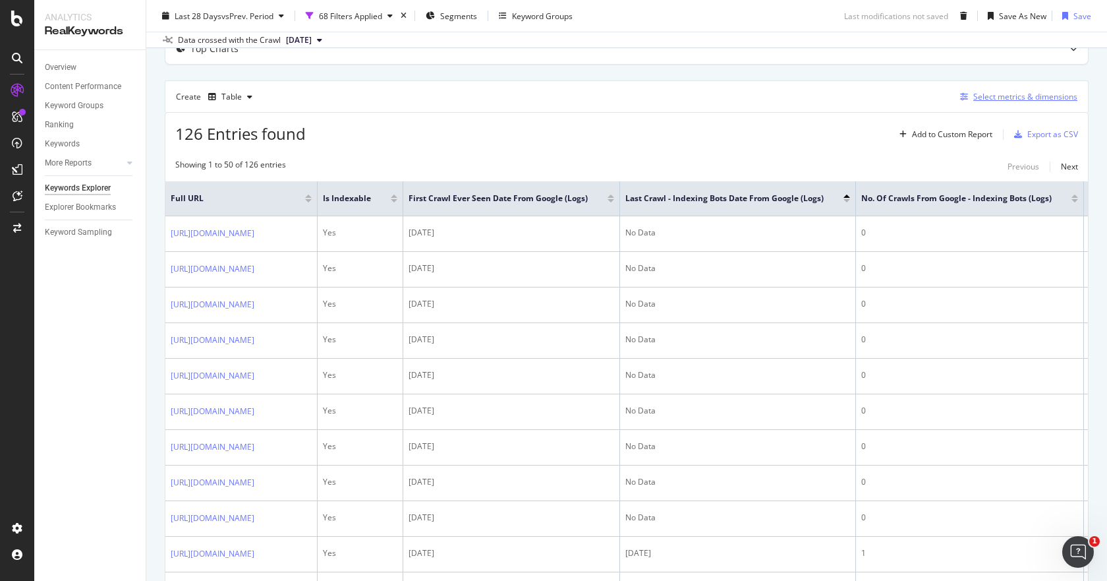
click at [985, 99] on div "Select metrics & dimensions" at bounding box center [1025, 96] width 104 height 11
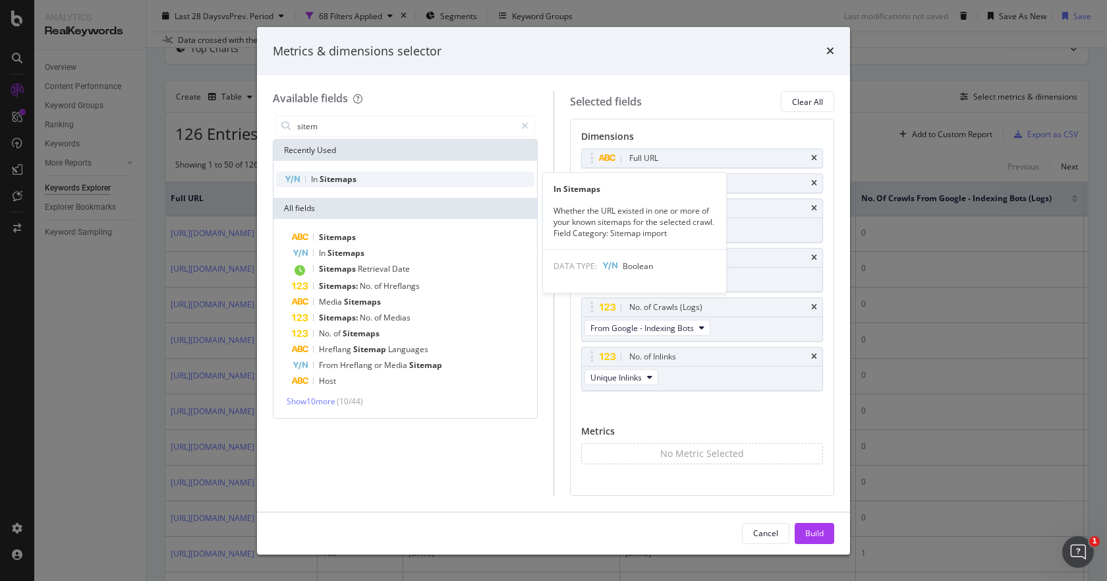
type input "sitem"
click at [345, 179] on span "Sitemaps" at bounding box center [338, 178] width 37 height 11
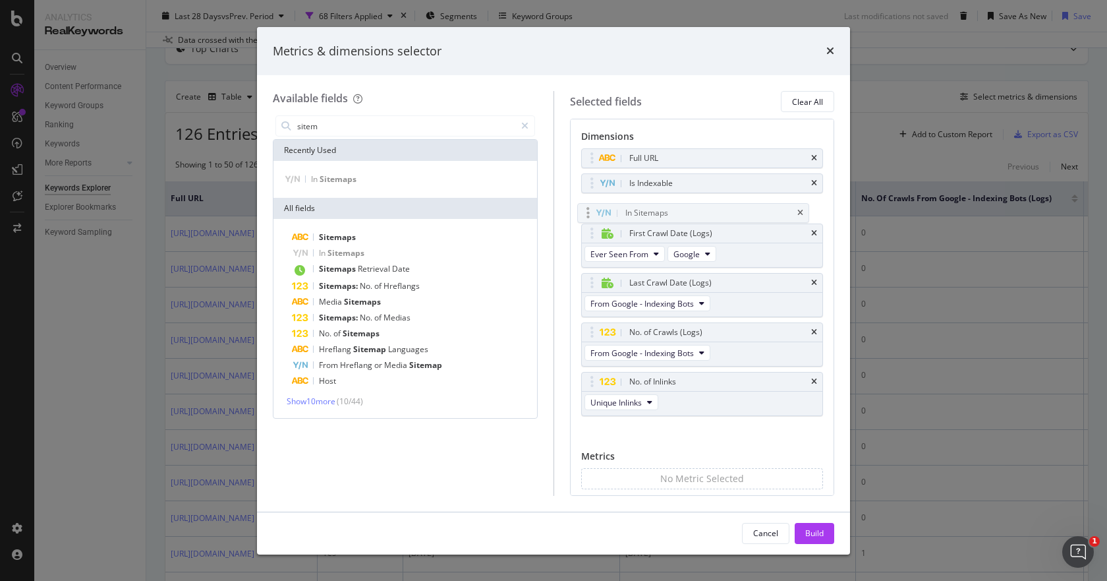
drag, startPoint x: 687, startPoint y: 402, endPoint x: 683, endPoint y: 209, distance: 193.2
click at [683, 209] on body "Analytics RealKeywords Overview Content Performance Keyword Groups Ranking Keyw…" at bounding box center [553, 290] width 1107 height 581
click at [817, 533] on div "Build" at bounding box center [814, 532] width 18 height 11
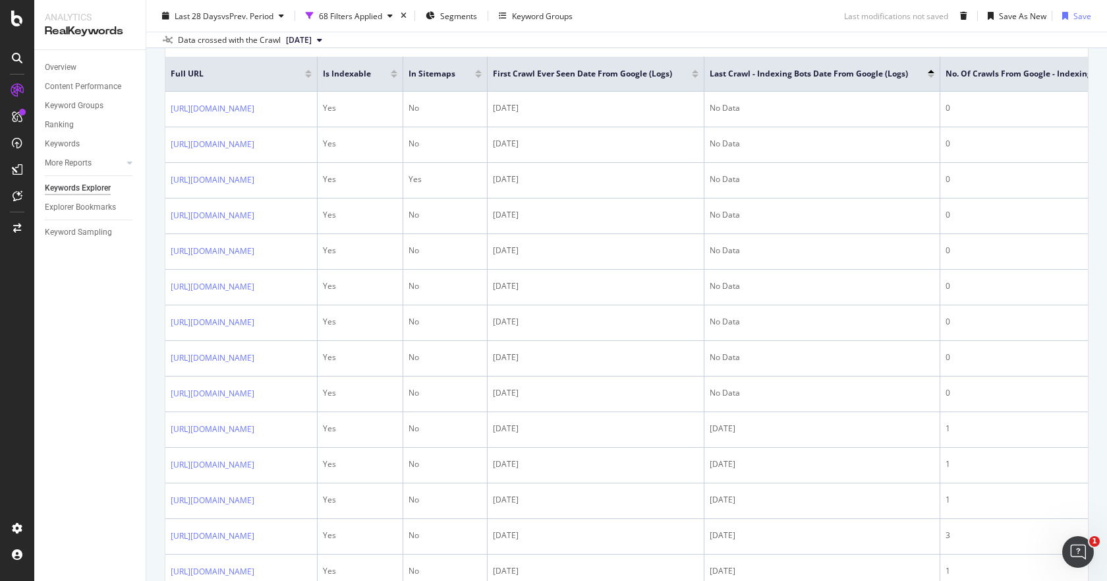
scroll to position [264, 0]
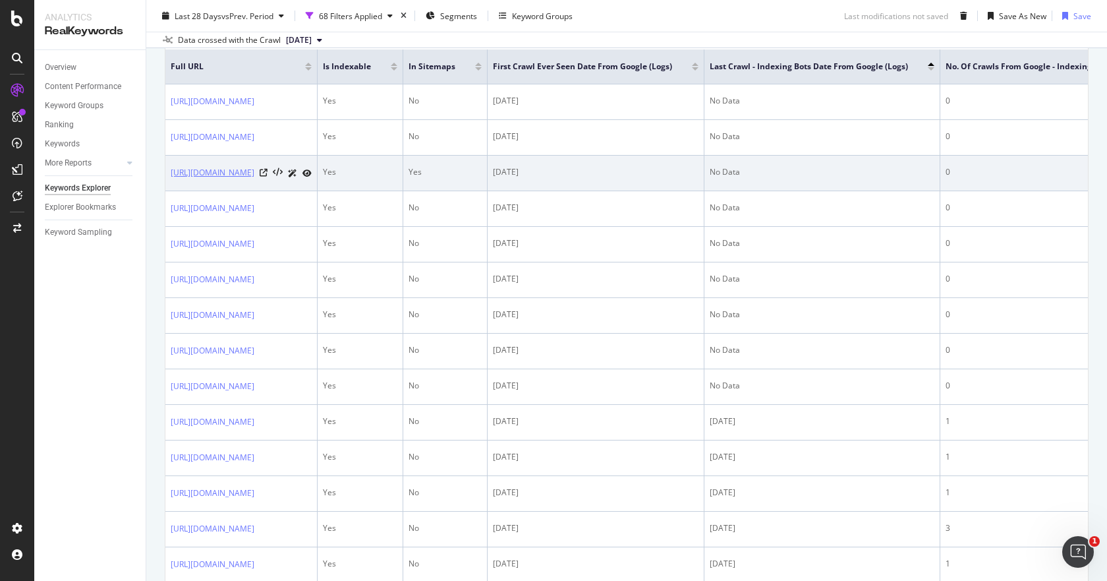
drag, startPoint x: 167, startPoint y: 198, endPoint x: 182, endPoint y: 217, distance: 24.4
click at [184, 191] on td "[URL][DOMAIN_NAME]" at bounding box center [241, 174] width 152 height 36
copy link "[URL][DOMAIN_NAME]"
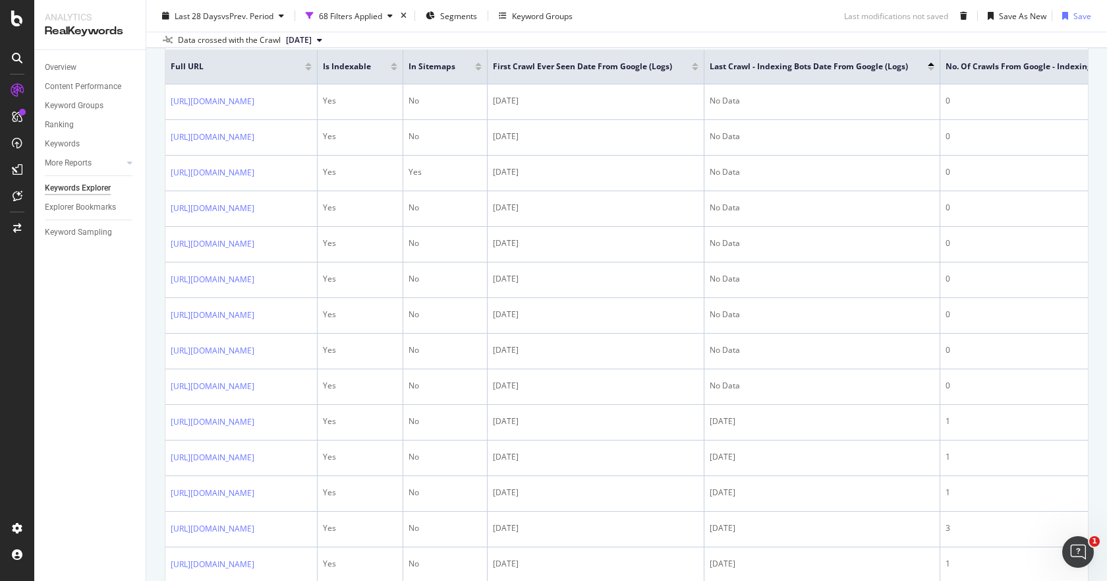
click at [565, 38] on div "Data crossed with the Crawl [DATE]" at bounding box center [626, 40] width 961 height 16
click at [1068, 22] on div "Save" at bounding box center [1074, 16] width 34 height 20
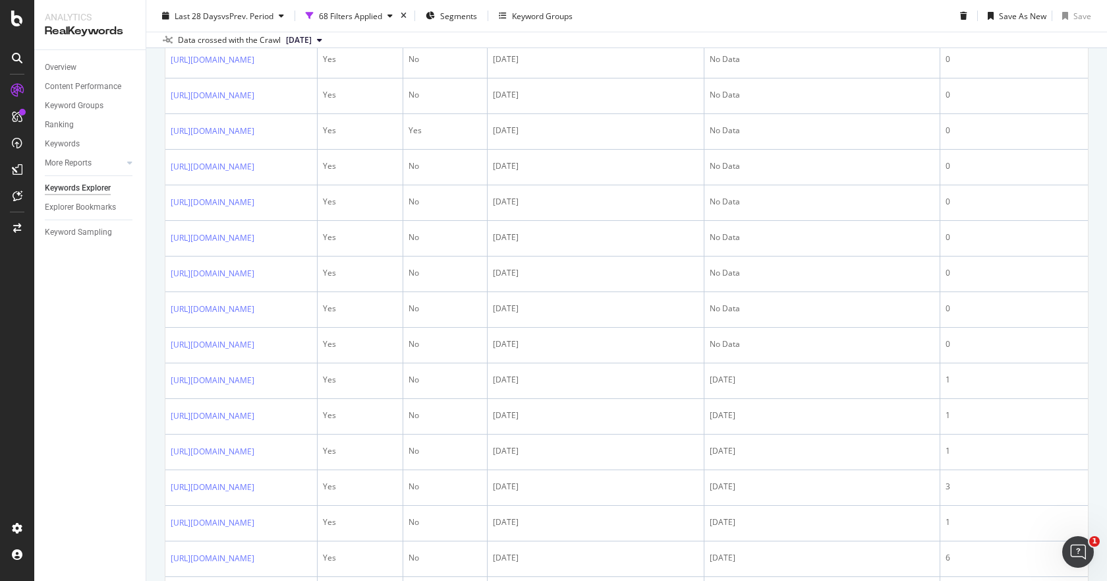
scroll to position [0, 0]
